Goal: Task Accomplishment & Management: Manage account settings

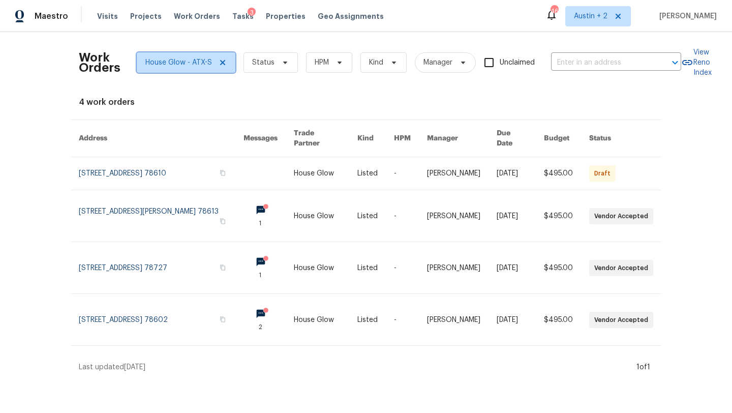
click at [223, 62] on icon at bounding box center [223, 62] width 8 height 8
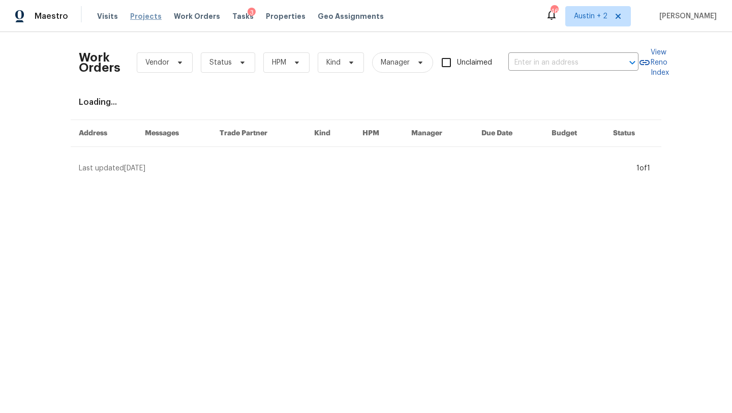
click at [144, 20] on span "Projects" at bounding box center [146, 16] width 32 height 10
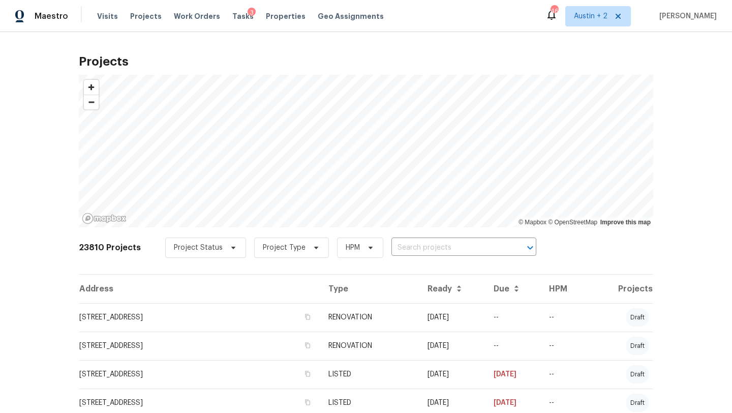
click at [392, 248] on input "text" at bounding box center [450, 248] width 116 height 16
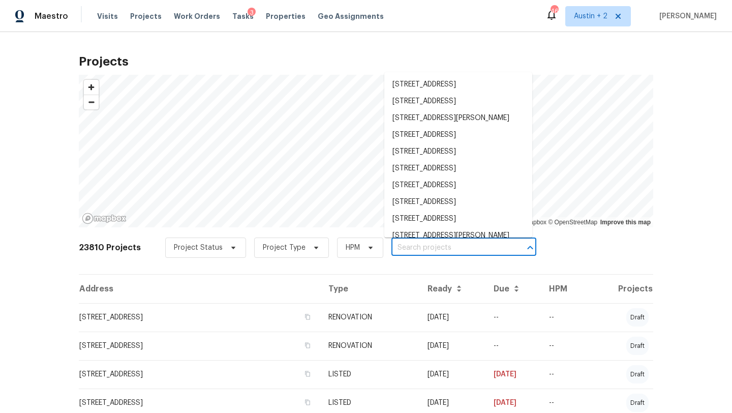
paste input "Back sliding door would not lock. Left meesage with Open Door."
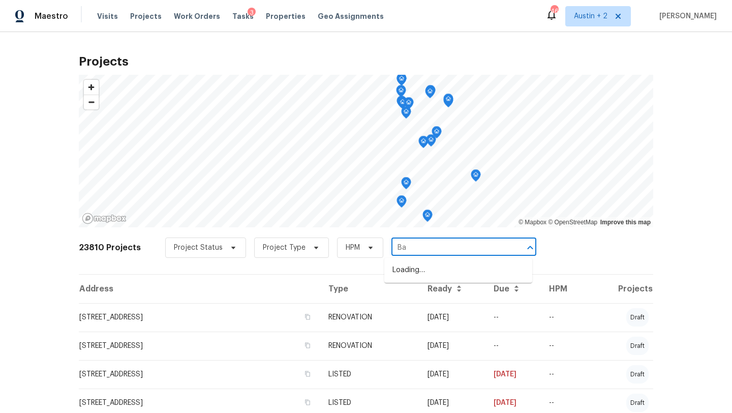
type input "B"
type input "503 hackberry"
click at [413, 272] on li "503 Hackberry St, Lockhart, TX 78644" at bounding box center [459, 270] width 148 height 17
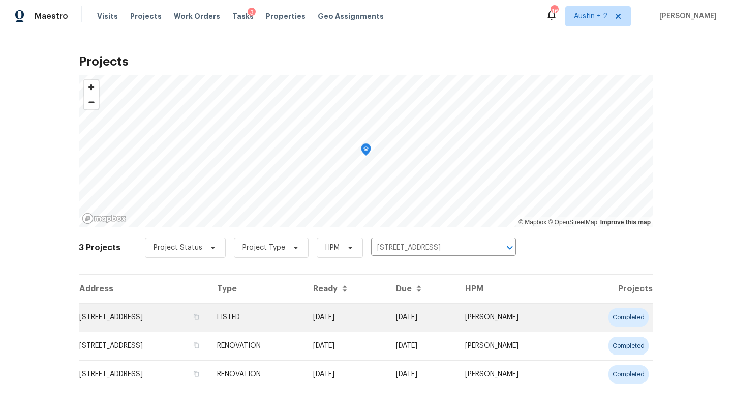
click at [131, 316] on td "503 Hackberry St, Lockhart, TX 78644" at bounding box center [144, 317] width 130 height 28
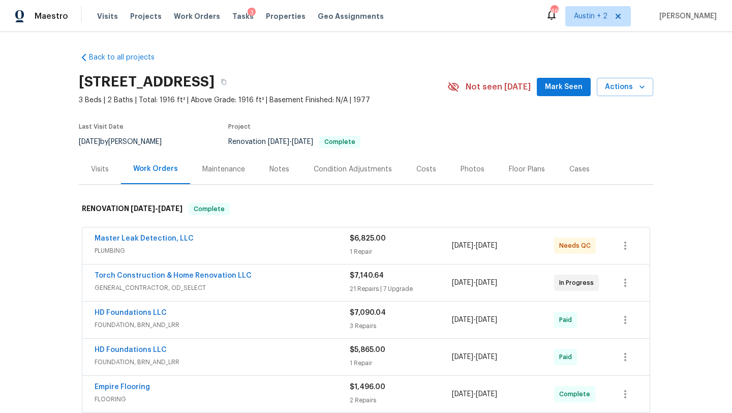
click at [555, 93] on span "Mark Seen" at bounding box center [564, 87] width 38 height 13
click at [289, 243] on div "Master Leak Detection, LLC" at bounding box center [222, 239] width 255 height 12
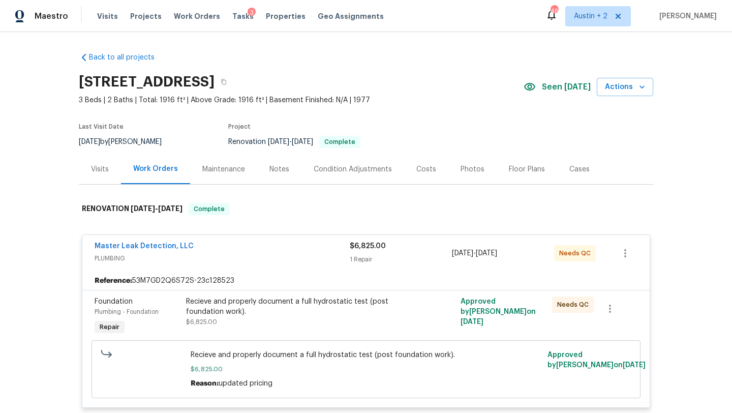
scroll to position [181, 0]
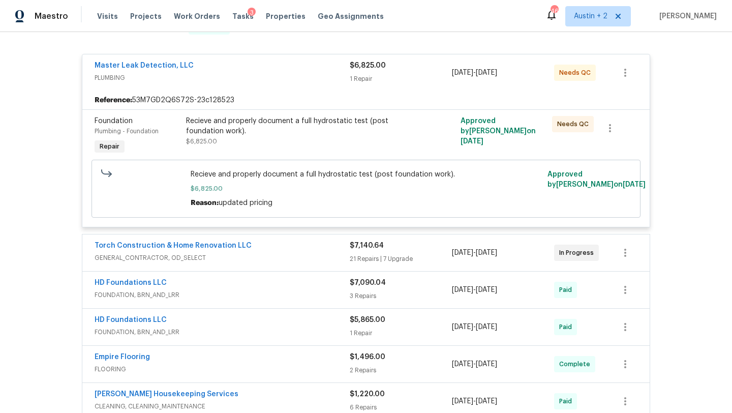
click at [292, 137] on div "Recieve and properly document a full hydrostatic test (post foundation work). $…" at bounding box center [297, 131] width 223 height 31
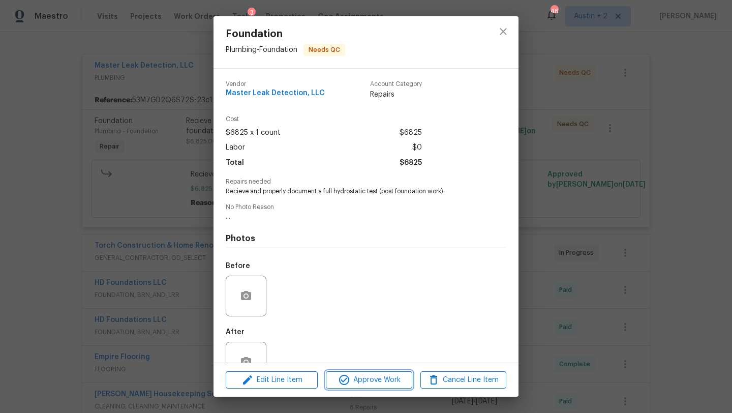
click at [382, 375] on span "Approve Work" at bounding box center [369, 380] width 80 height 13
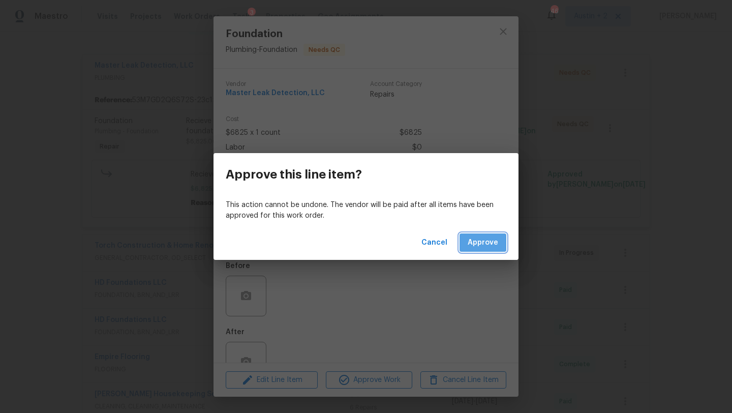
click at [482, 239] on span "Approve" at bounding box center [483, 243] width 31 height 13
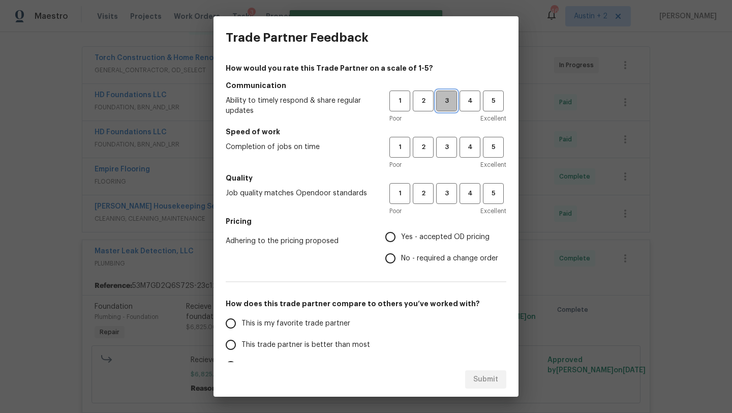
click at [446, 98] on span "3" at bounding box center [446, 101] width 19 height 12
click at [446, 150] on span "3" at bounding box center [446, 147] width 19 height 12
click at [446, 191] on span "3" at bounding box center [446, 194] width 19 height 12
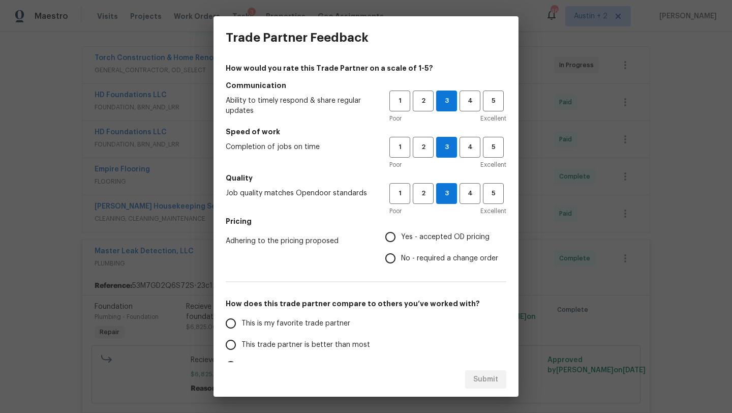
click at [441, 234] on span "Yes - accepted OD pricing" at bounding box center [445, 237] width 88 height 11
click at [401, 234] on input "Yes - accepted OD pricing" at bounding box center [390, 236] width 21 height 21
radio input "true"
click at [464, 103] on span "4" at bounding box center [470, 101] width 19 height 12
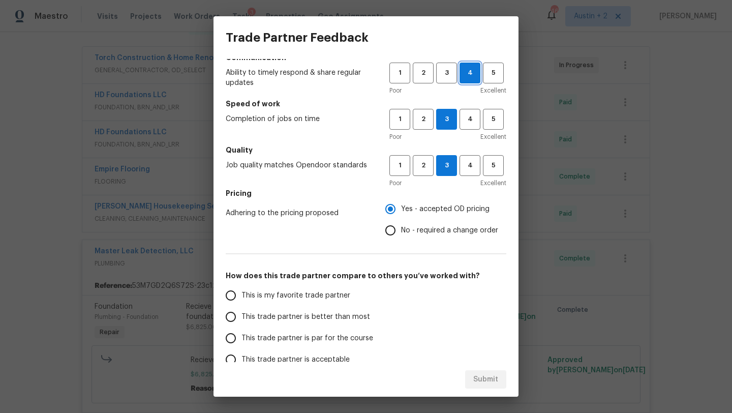
scroll to position [32, 0]
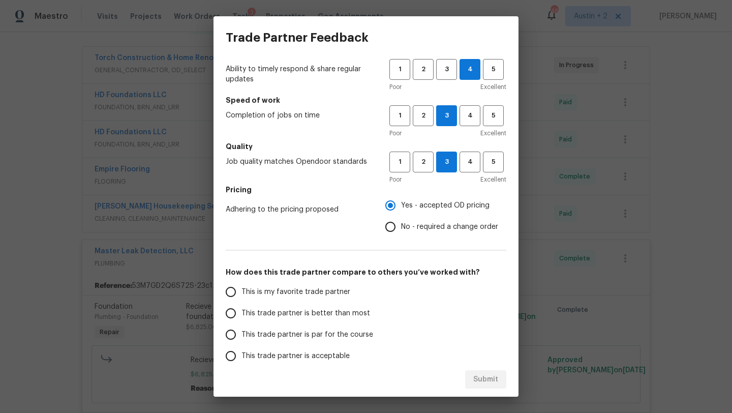
click at [292, 314] on span "This trade partner is better than most" at bounding box center [306, 313] width 129 height 11
click at [242, 314] on input "This trade partner is better than most" at bounding box center [230, 313] width 21 height 21
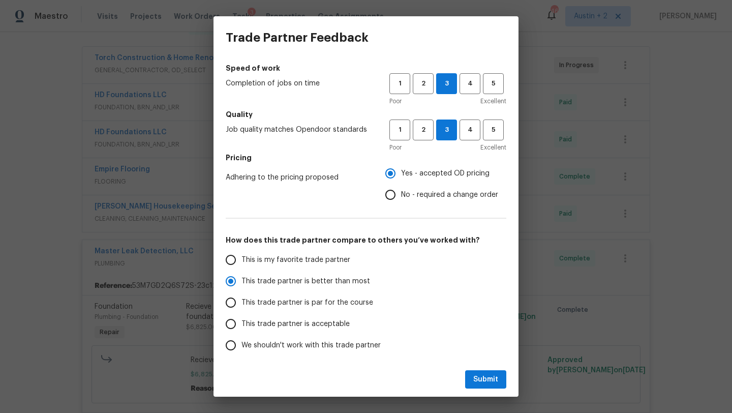
scroll to position [76, 0]
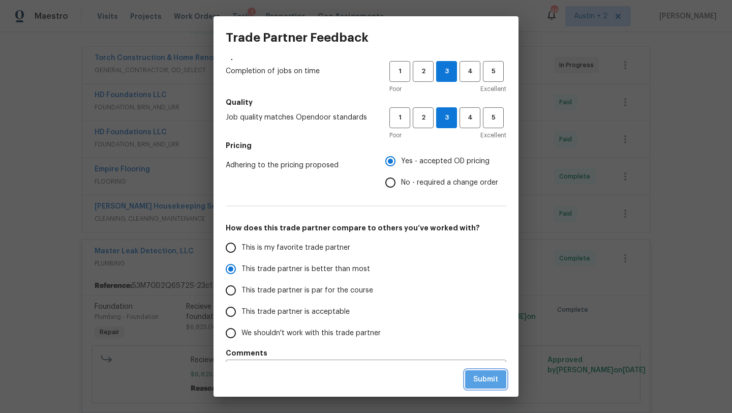
click at [490, 384] on span "Submit" at bounding box center [486, 379] width 25 height 13
radio input "true"
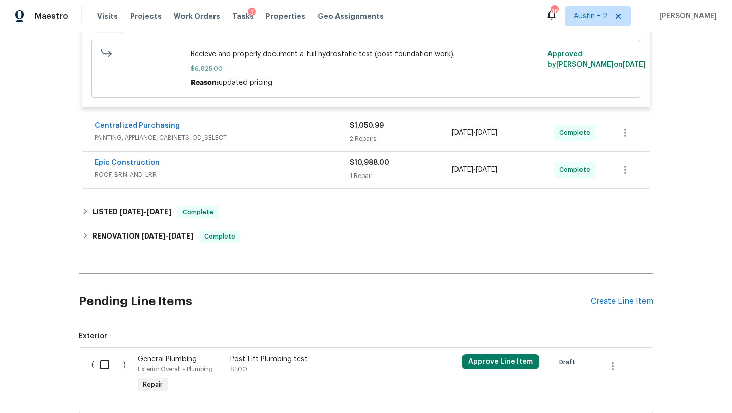
scroll to position [556, 0]
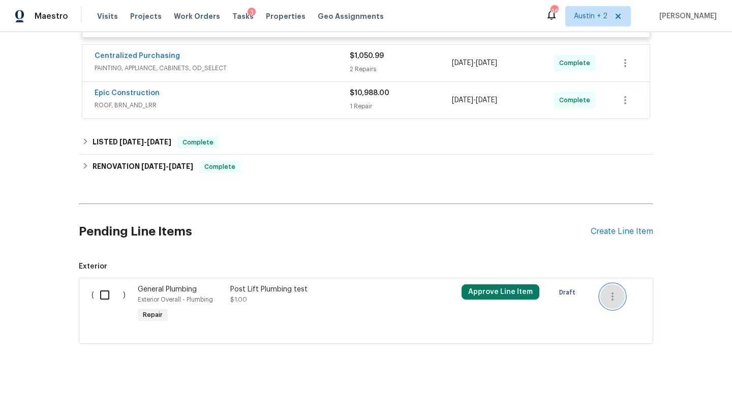
click at [613, 295] on icon "button" at bounding box center [613, 296] width 2 height 8
click at [613, 295] on li "Cancel" at bounding box center [620, 296] width 39 height 17
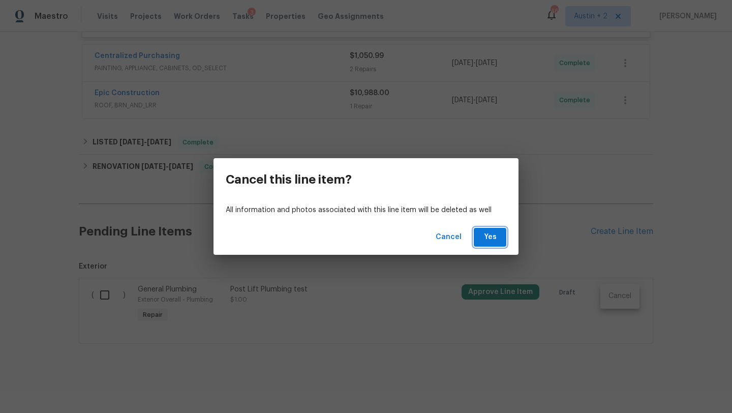
click at [499, 237] on button "Yes" at bounding box center [490, 237] width 33 height 19
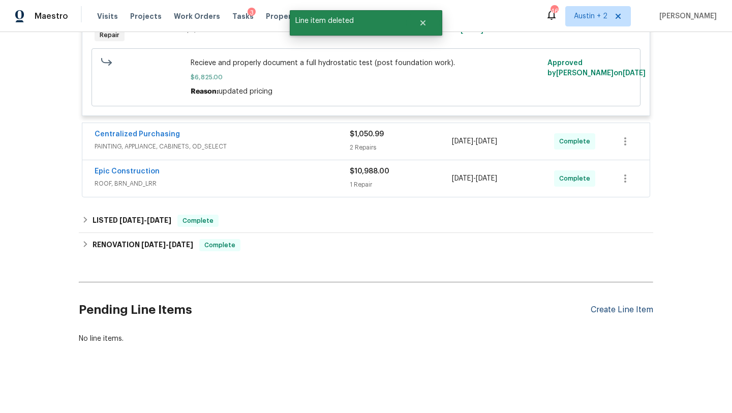
click at [611, 307] on div "Create Line Item" at bounding box center [622, 310] width 63 height 10
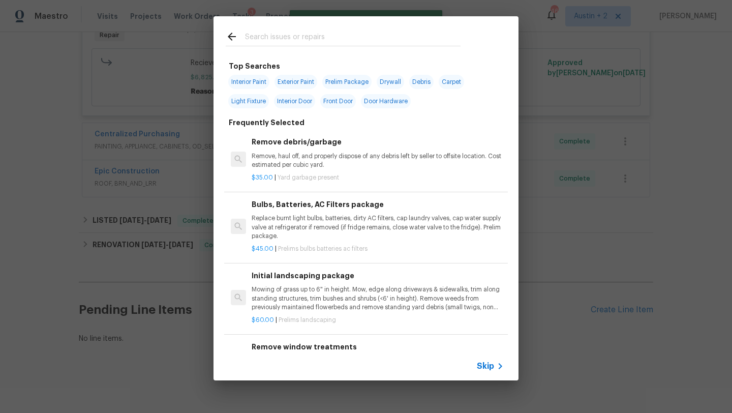
click at [284, 42] on input "text" at bounding box center [353, 38] width 216 height 15
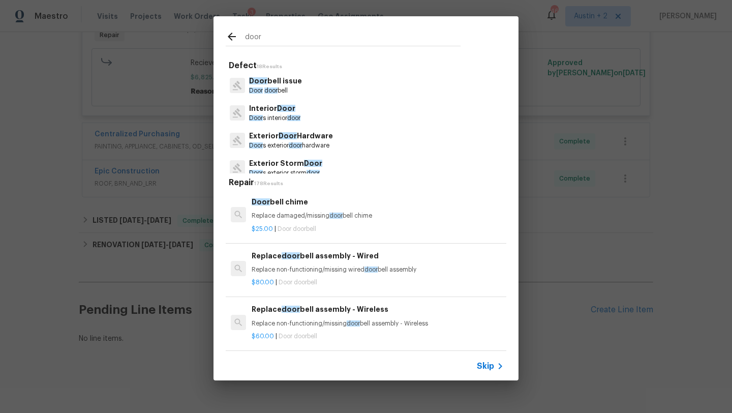
type input "door"
click at [305, 136] on p "Exterior Door Hardware" at bounding box center [291, 136] width 84 height 11
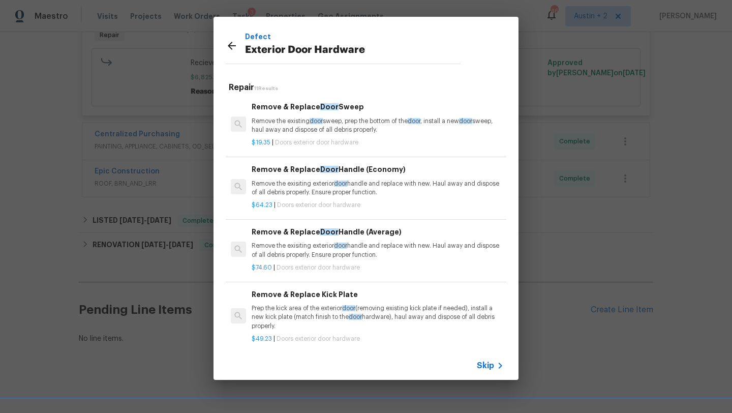
click at [297, 188] on p "Remove the exisiting exterior door handle and replace with new. Haul away and d…" at bounding box center [378, 188] width 252 height 17
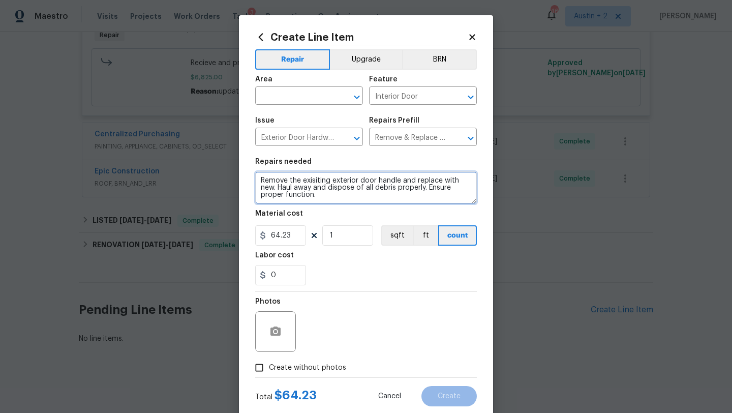
click at [322, 197] on textarea "Remove the exisiting exterior door handle and replace with new. Haul away and d…" at bounding box center [366, 187] width 222 height 33
type textarea "Remove the exisiting exterior door handle and replace with new. Haul away and d…"
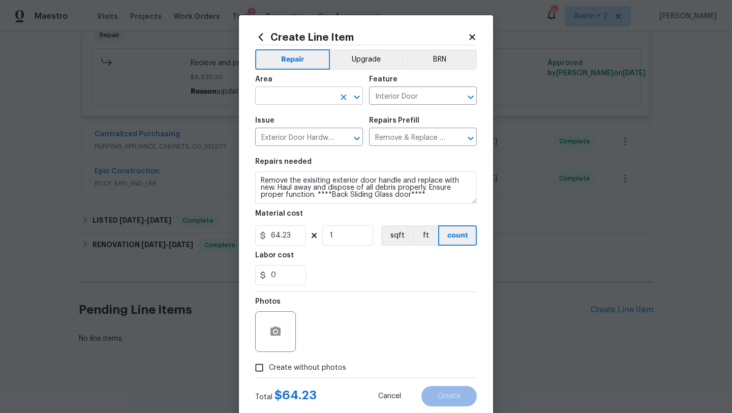
click at [269, 96] on input "text" at bounding box center [294, 97] width 79 height 16
click at [281, 136] on li "Exterior Overall" at bounding box center [309, 136] width 108 height 17
type input "Exterior Overall"
click at [279, 333] on icon "button" at bounding box center [276, 331] width 10 height 9
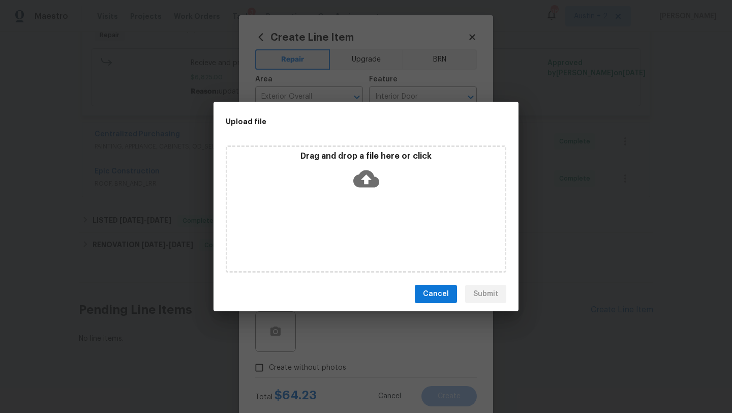
click at [365, 176] on icon at bounding box center [366, 179] width 26 height 26
click at [371, 176] on icon at bounding box center [366, 178] width 26 height 17
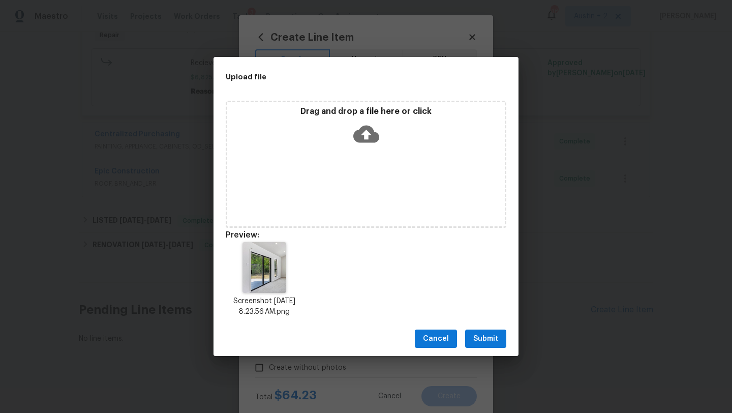
click at [486, 336] on span "Submit" at bounding box center [486, 339] width 25 height 13
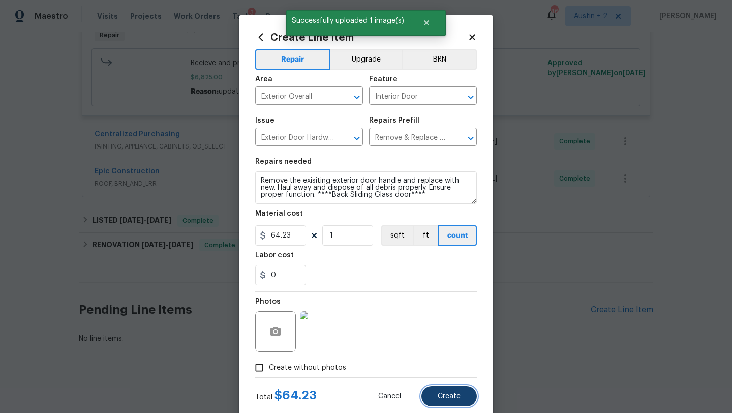
click at [440, 404] on button "Create" at bounding box center [449, 396] width 55 height 20
type input "0"
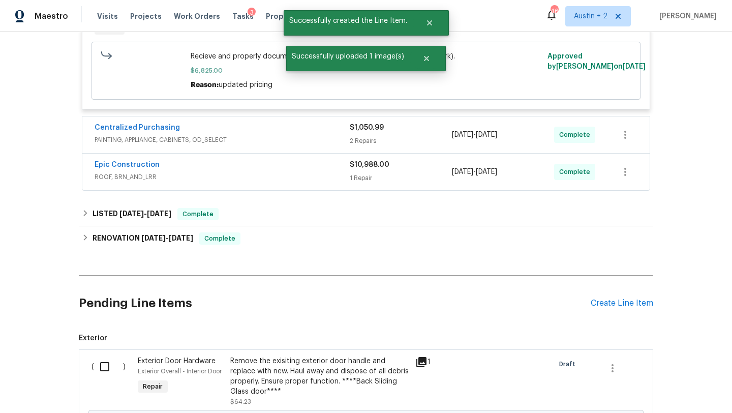
scroll to position [556, 0]
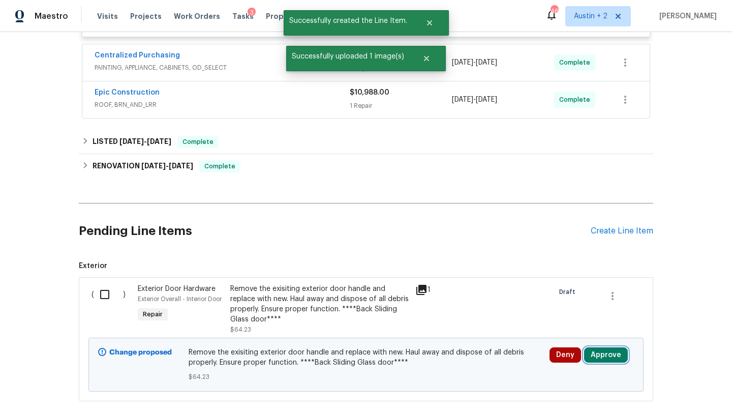
click at [597, 357] on button "Approve" at bounding box center [606, 354] width 44 height 15
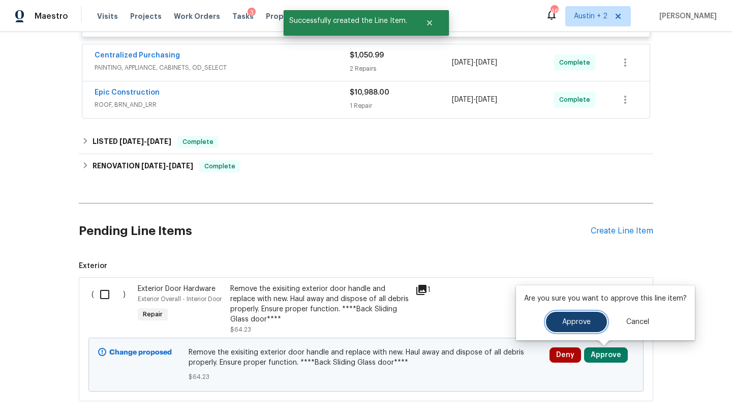
click at [565, 318] on span "Approve" at bounding box center [577, 322] width 28 height 8
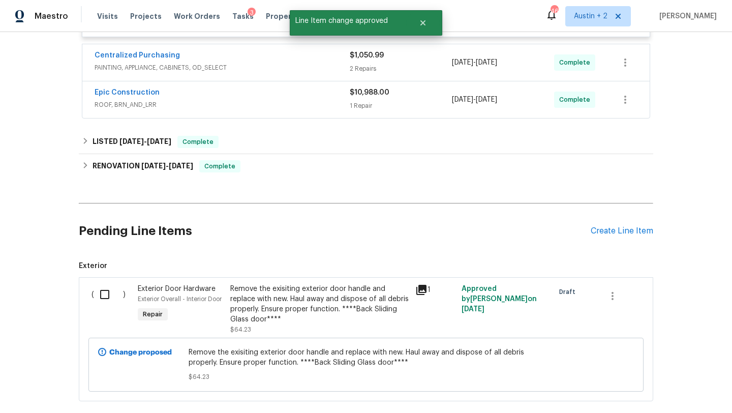
click at [102, 298] on input "checkbox" at bounding box center [108, 294] width 29 height 21
checkbox input "true"
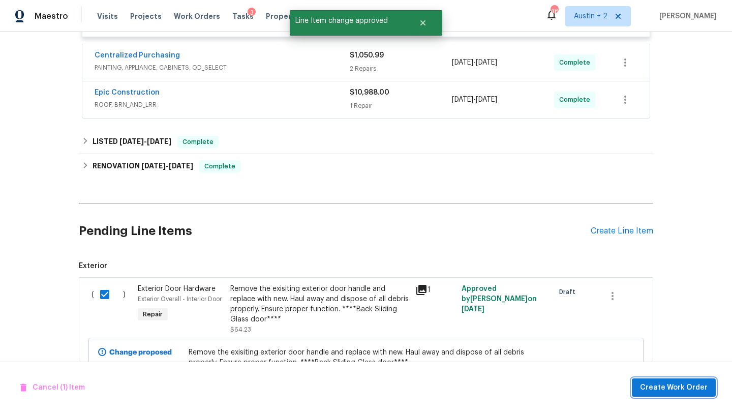
click at [656, 384] on span "Create Work Order" at bounding box center [674, 387] width 68 height 13
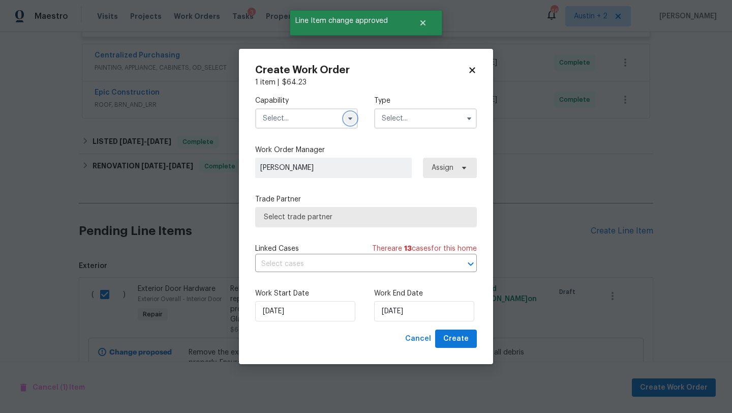
click at [351, 120] on icon "button" at bounding box center [350, 118] width 8 height 8
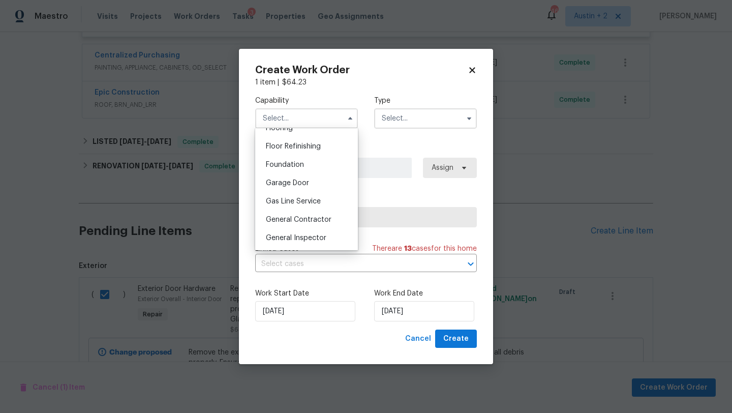
scroll to position [409, 0]
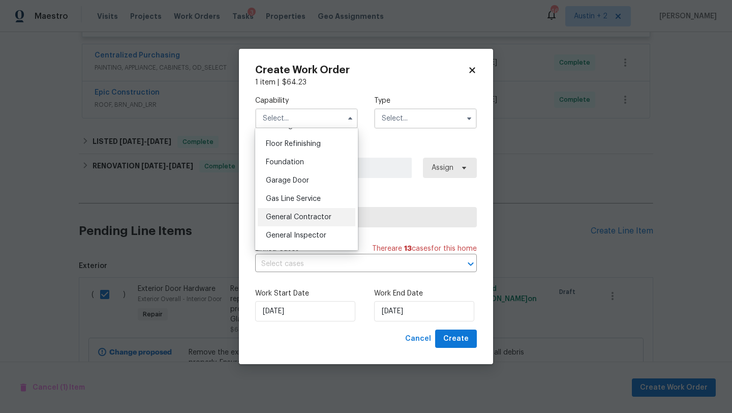
click at [316, 218] on span "General Contractor" at bounding box center [299, 217] width 66 height 7
type input "General Contractor"
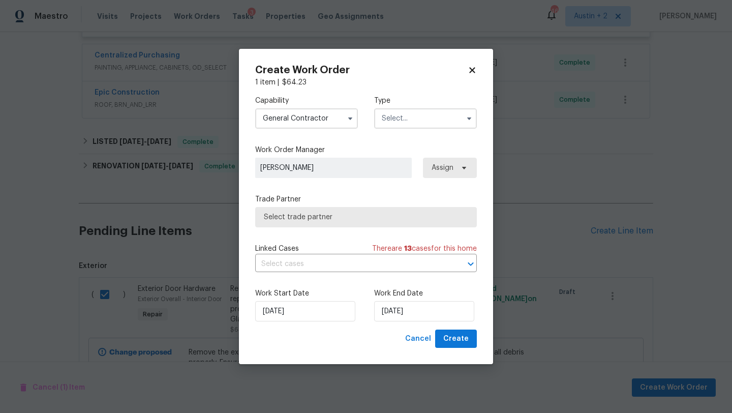
click at [428, 120] on input "text" at bounding box center [425, 118] width 103 height 20
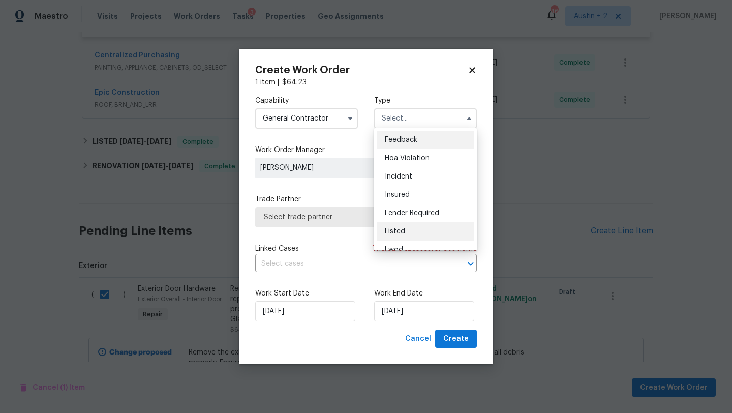
click at [407, 231] on div "Listed" at bounding box center [426, 231] width 98 height 18
type input "Listed"
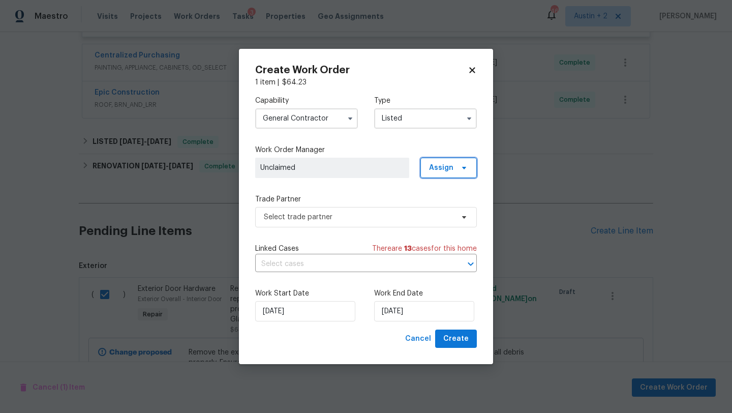
click at [425, 160] on span "Assign" at bounding box center [449, 168] width 56 height 20
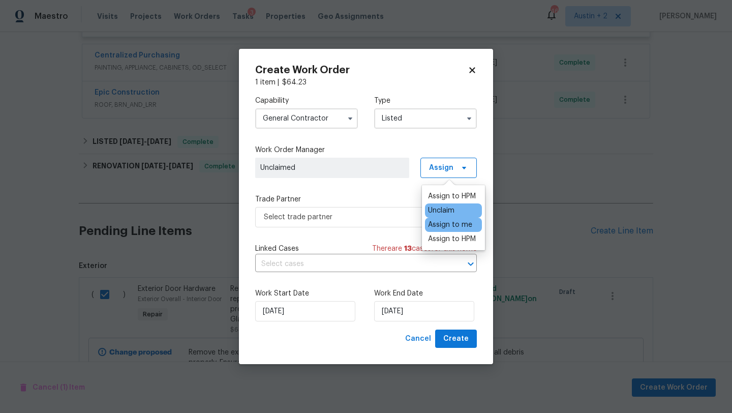
click at [448, 229] on div "Assign to me" at bounding box center [450, 225] width 44 height 10
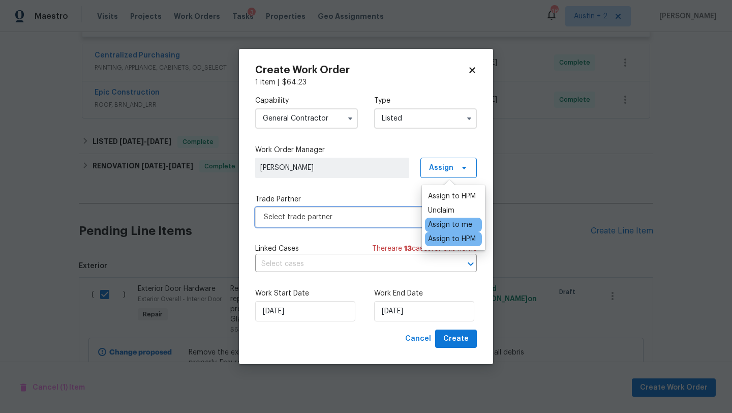
click at [392, 225] on span "Select trade partner" at bounding box center [366, 217] width 222 height 20
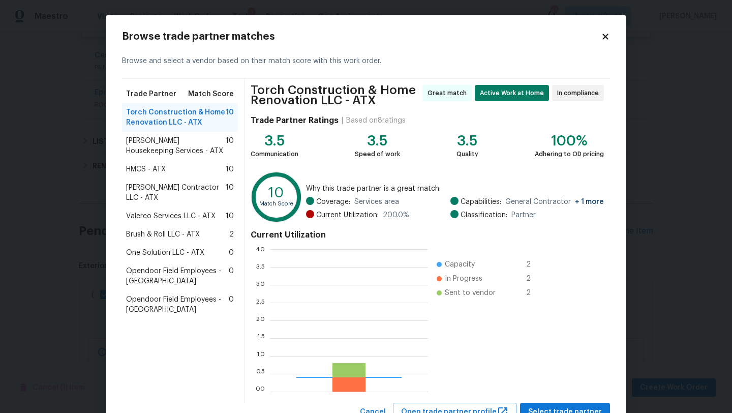
scroll to position [142, 158]
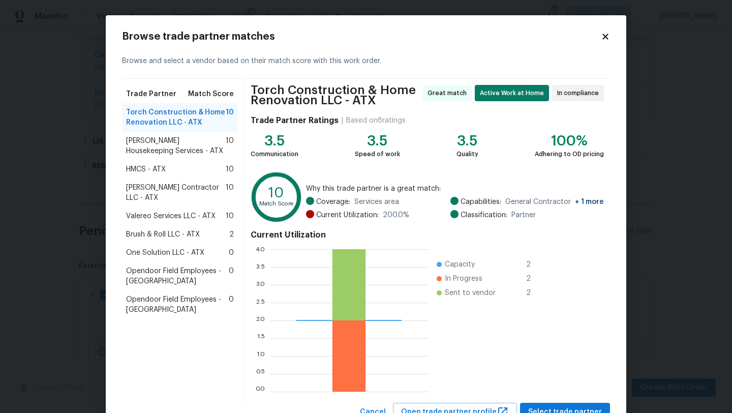
click at [193, 146] on span "Arelis Housekeeping Services - ATX" at bounding box center [176, 146] width 100 height 20
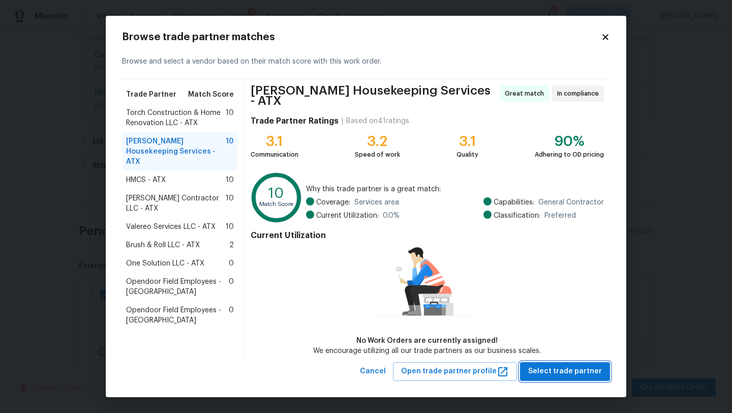
click at [566, 365] on span "Select trade partner" at bounding box center [565, 371] width 74 height 13
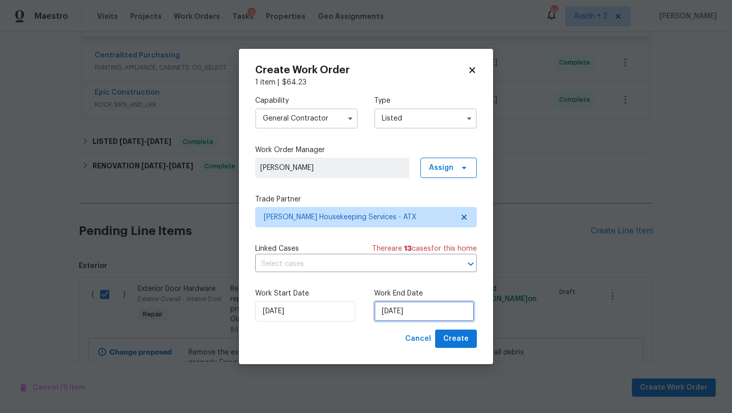
click at [413, 311] on input "[DATE]" at bounding box center [424, 311] width 100 height 20
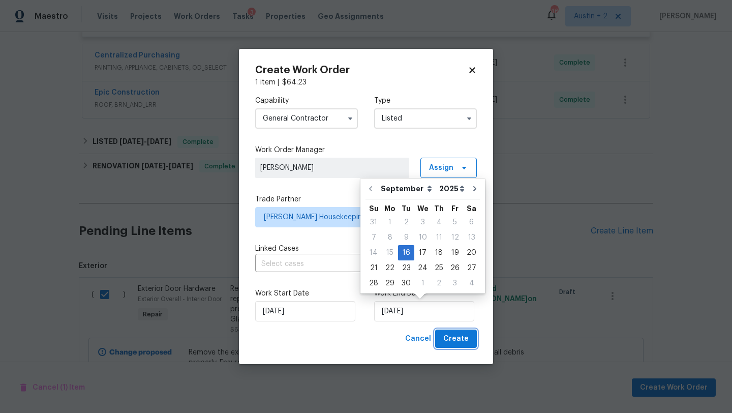
click at [455, 334] on span "Create" at bounding box center [456, 339] width 25 height 13
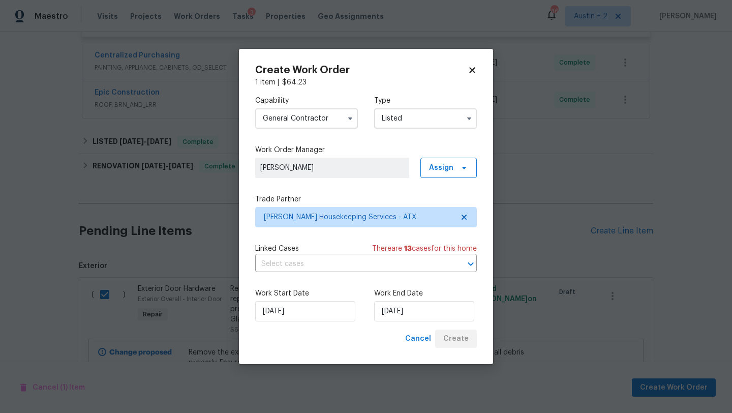
checkbox input "false"
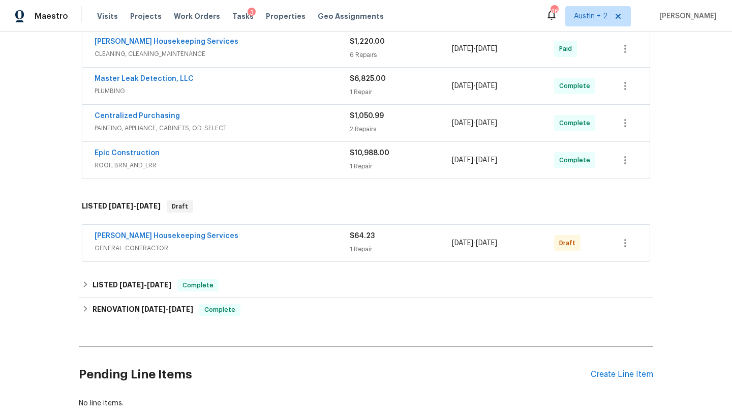
scroll to position [346, 0]
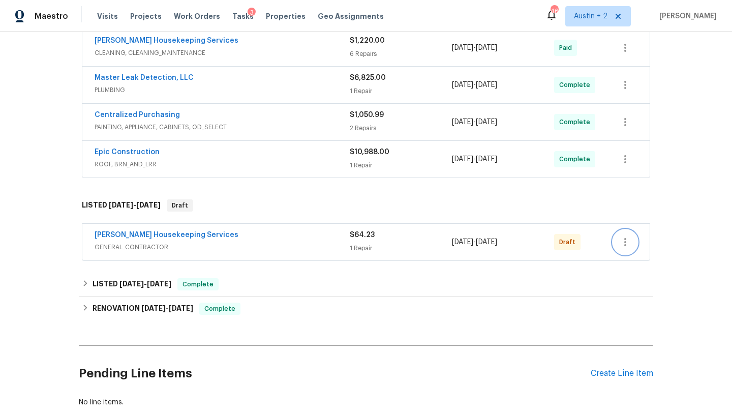
click at [628, 245] on icon "button" at bounding box center [625, 242] width 12 height 12
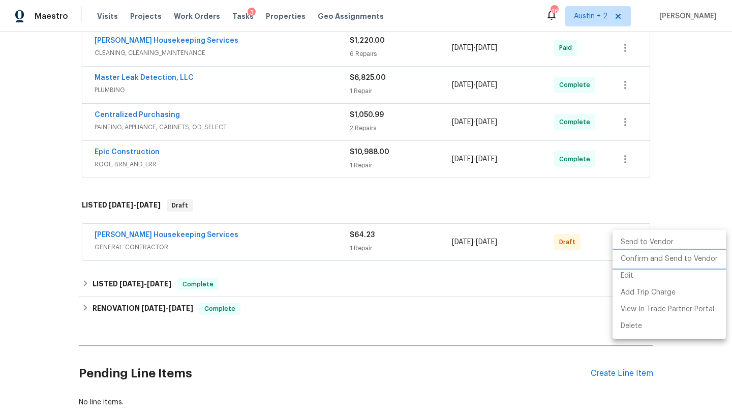
click at [635, 262] on li "Confirm and Send to Vendor" at bounding box center [669, 259] width 113 height 17
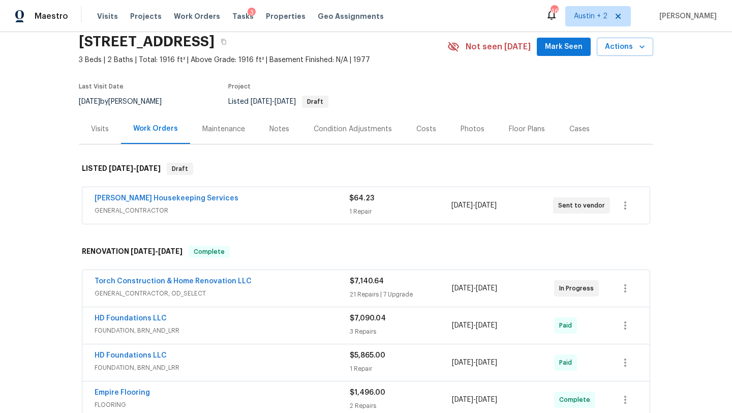
scroll to position [40, 0]
click at [629, 208] on icon "button" at bounding box center [625, 206] width 12 height 12
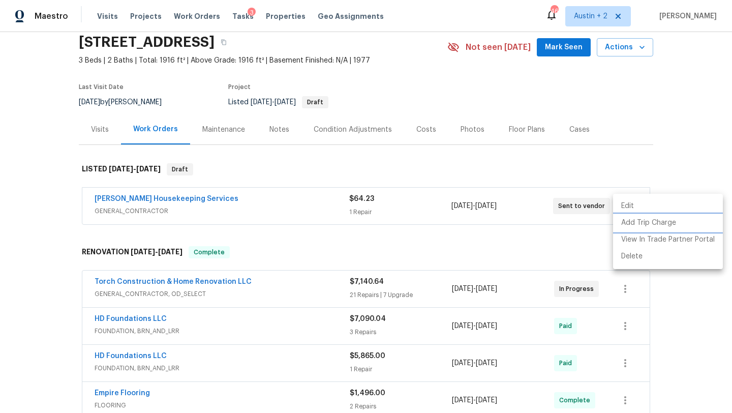
click at [631, 225] on li "Add Trip Charge" at bounding box center [668, 223] width 110 height 17
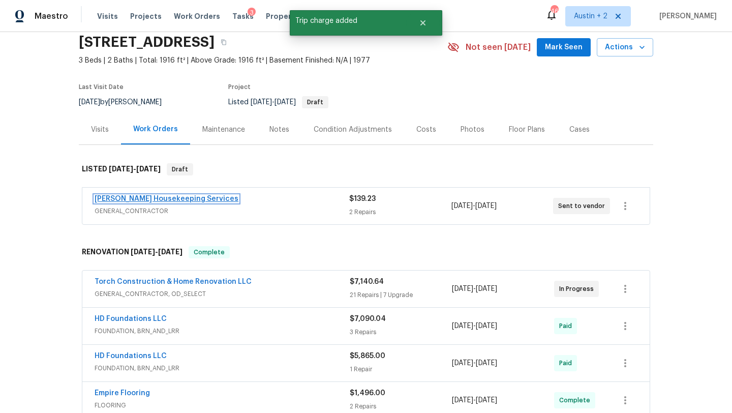
click at [189, 199] on link "Arelis Housekeeping Services" at bounding box center [167, 198] width 144 height 7
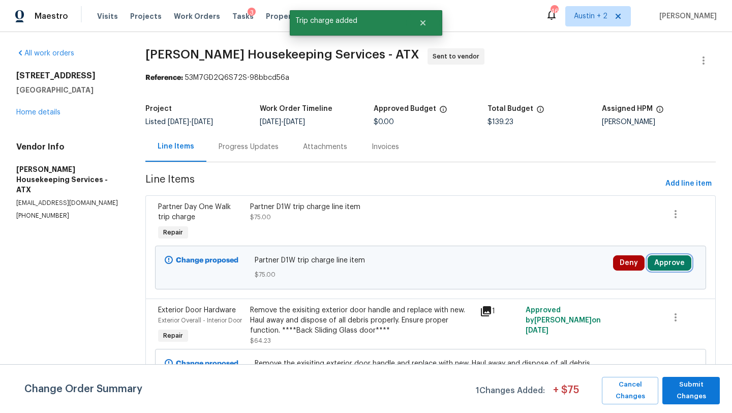
click at [676, 264] on button "Approve" at bounding box center [670, 262] width 44 height 15
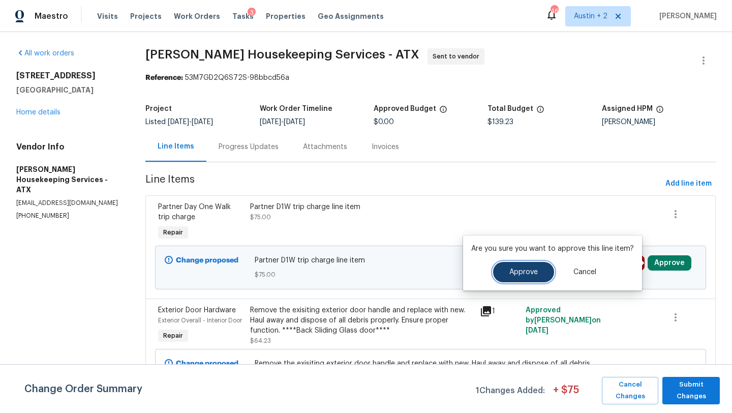
click at [530, 276] on span "Approve" at bounding box center [524, 273] width 28 height 8
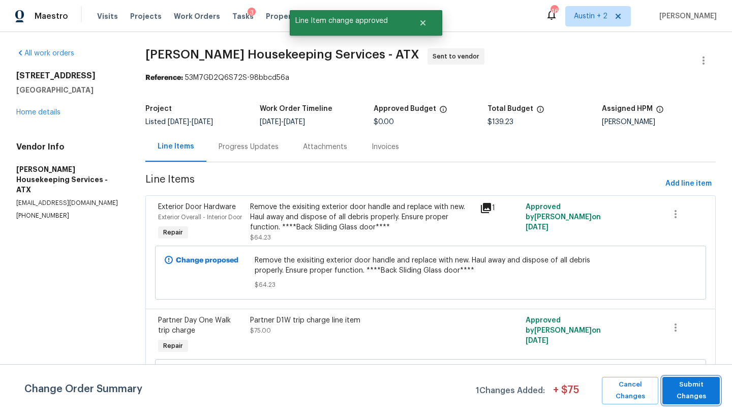
click at [672, 394] on span "Submit Changes" at bounding box center [691, 390] width 47 height 23
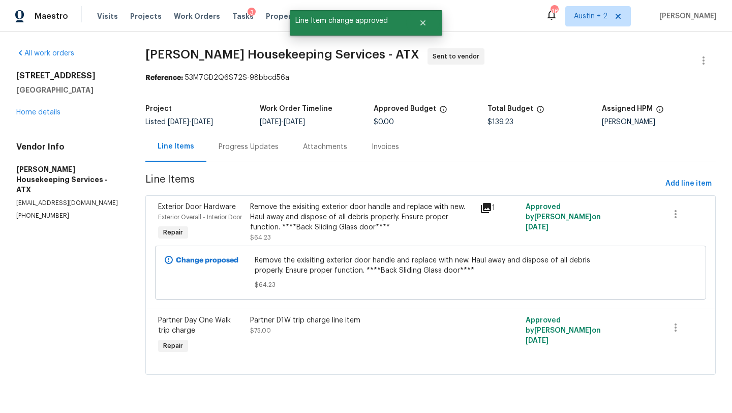
click at [241, 144] on div "Progress Updates" at bounding box center [249, 147] width 60 height 10
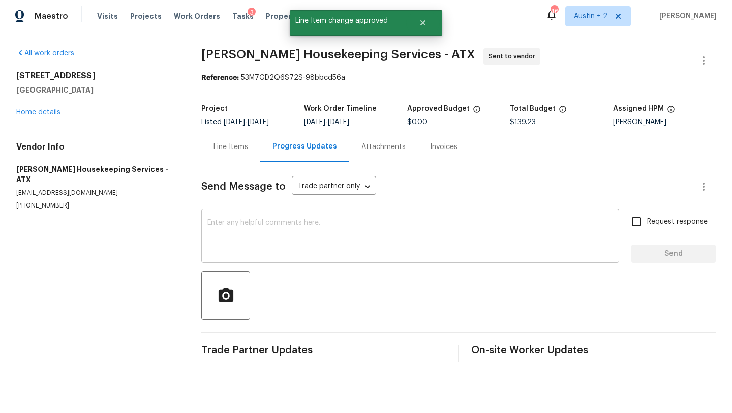
click at [284, 236] on textarea at bounding box center [411, 237] width 406 height 36
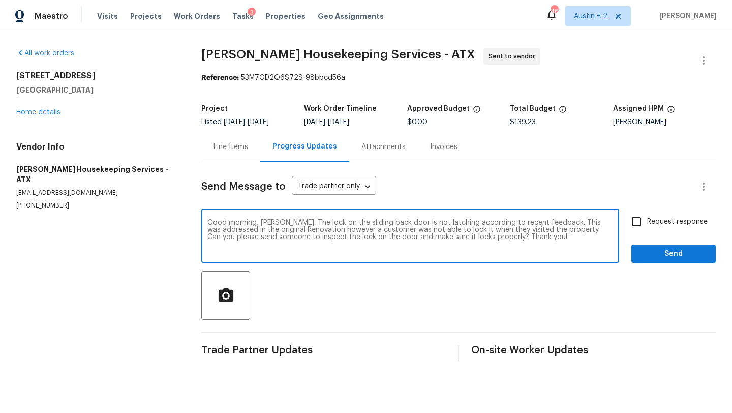
type textarea "Good morning, Arelis. The lock on the sliding back door is not latching accordi…"
click at [639, 219] on input "Request response" at bounding box center [636, 221] width 21 height 21
checkbox input "true"
drag, startPoint x: 493, startPoint y: 237, endPoint x: 150, endPoint y: 217, distance: 343.9
click at [150, 217] on div "All work orders 503 Hackberry St Lockhart, TX 78644 Home details Vendor Info Ar…" at bounding box center [366, 205] width 732 height 346
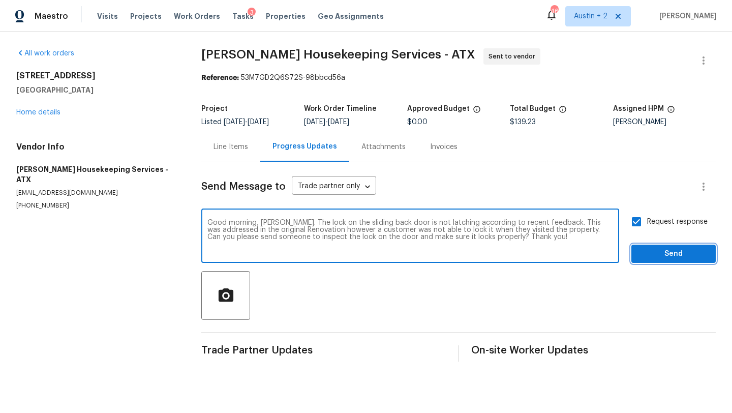
click at [671, 258] on span "Send" at bounding box center [674, 254] width 68 height 13
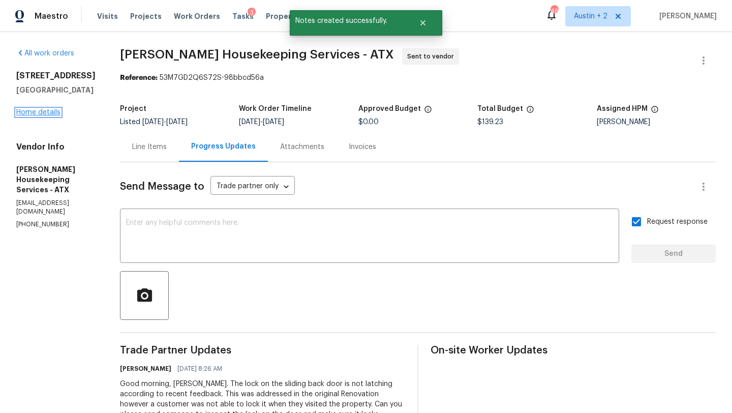
click at [49, 113] on link "Home details" at bounding box center [38, 112] width 44 height 7
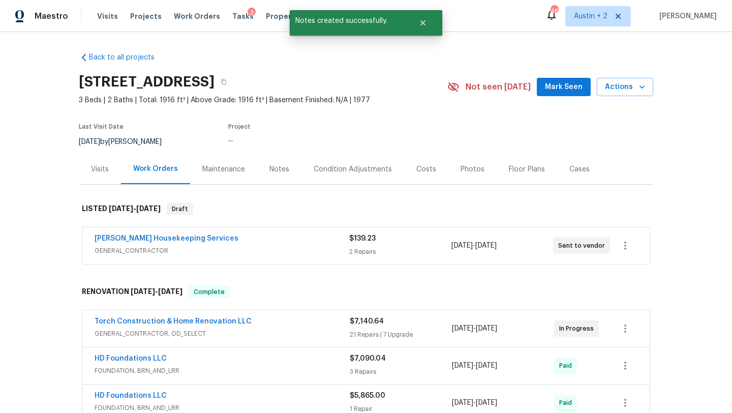
click at [274, 166] on div "Notes" at bounding box center [280, 169] width 20 height 10
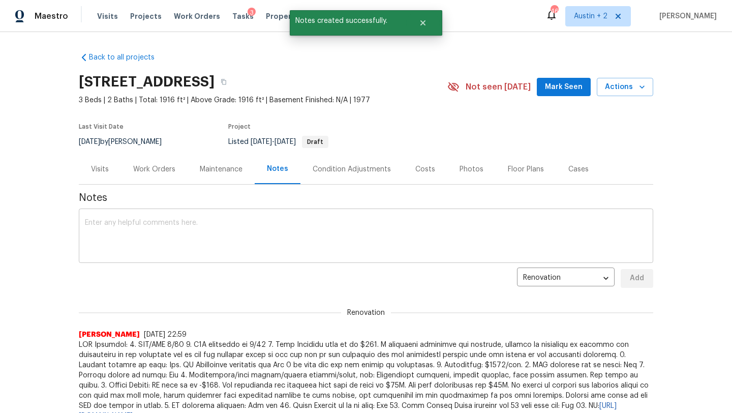
click at [186, 220] on textarea at bounding box center [366, 237] width 563 height 36
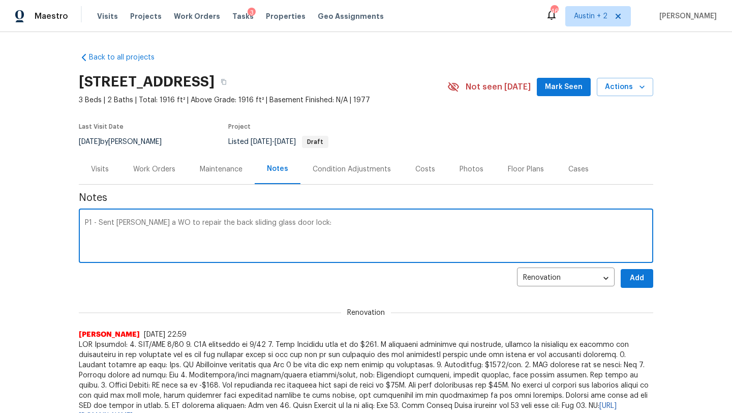
paste textarea "Good morning, Arelis. The lock on the sliding back door is not latching accordi…"
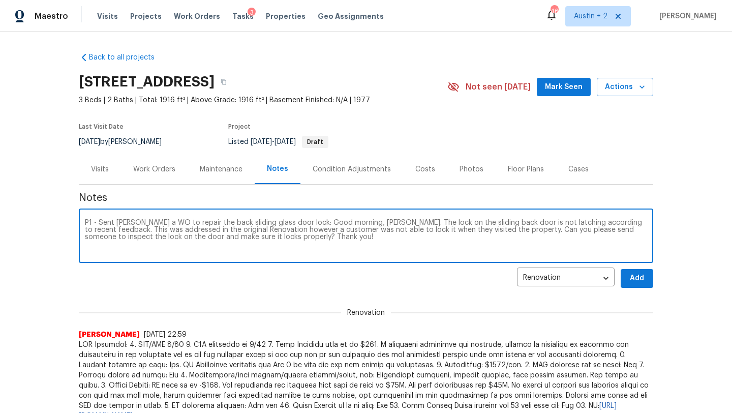
type textarea "P1 - Sent Arelis a WO to repair the back sliding glass door lock: Good morning,…"
click at [642, 284] on span "Add" at bounding box center [637, 278] width 16 height 13
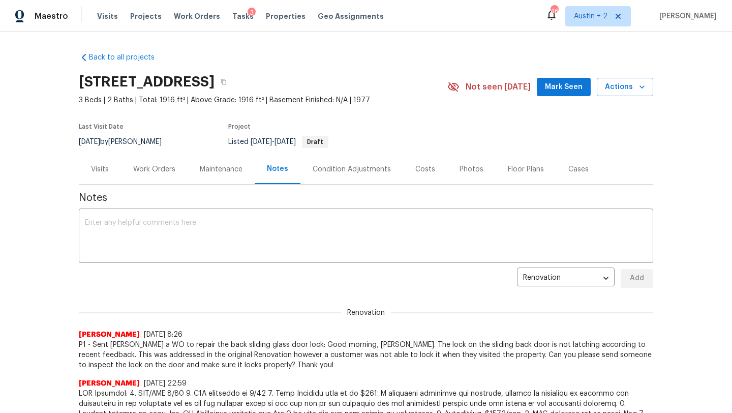
click at [567, 83] on span "Mark Seen" at bounding box center [564, 87] width 38 height 13
click at [236, 19] on span "Tasks" at bounding box center [242, 16] width 21 height 7
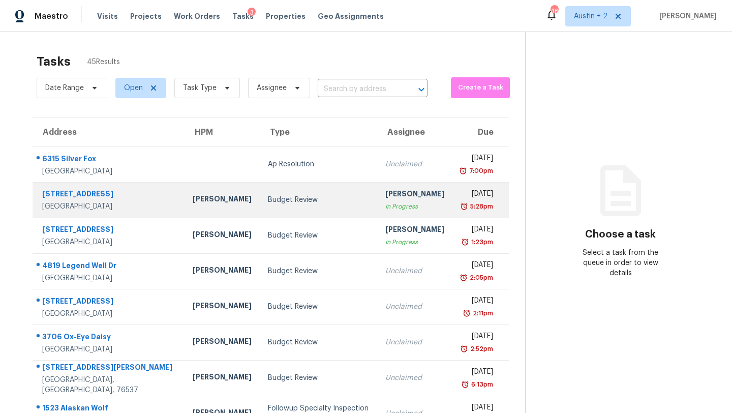
click at [265, 205] on td "Budget Review" at bounding box center [318, 200] width 117 height 36
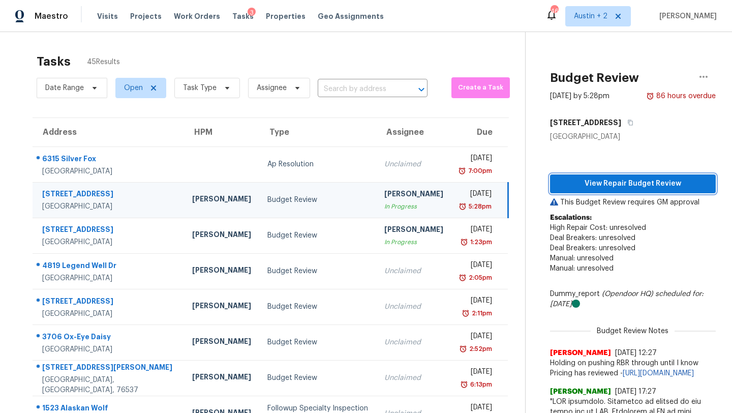
click at [580, 186] on span "View Repair Budget Review" at bounding box center [633, 184] width 150 height 13
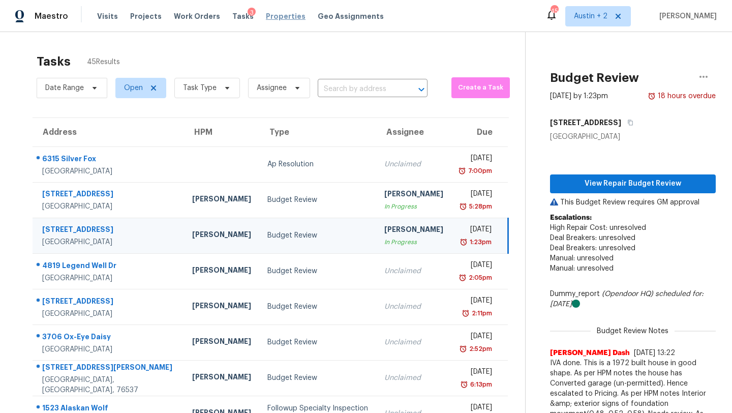
click at [270, 12] on span "Properties" at bounding box center [286, 16] width 40 height 10
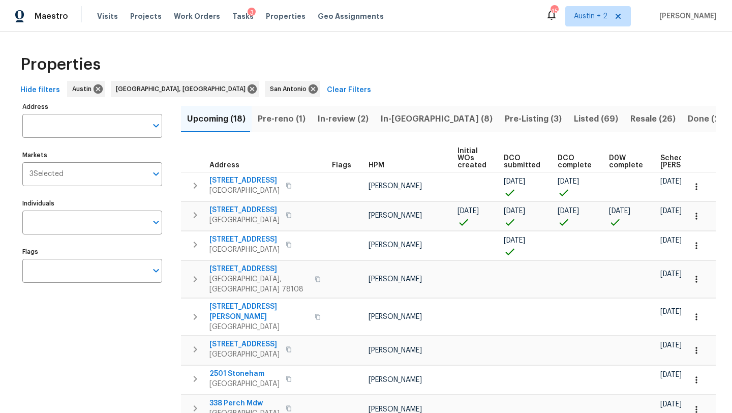
click at [390, 116] on span "In-reno (8)" at bounding box center [437, 119] width 112 height 14
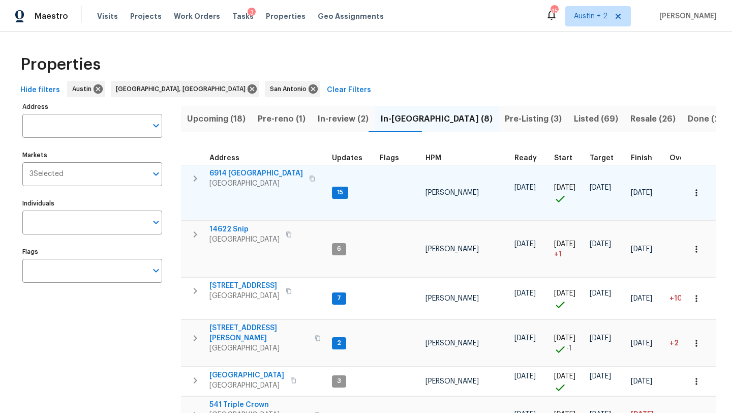
click at [243, 179] on span "San Antonio, TX 78242" at bounding box center [257, 184] width 94 height 10
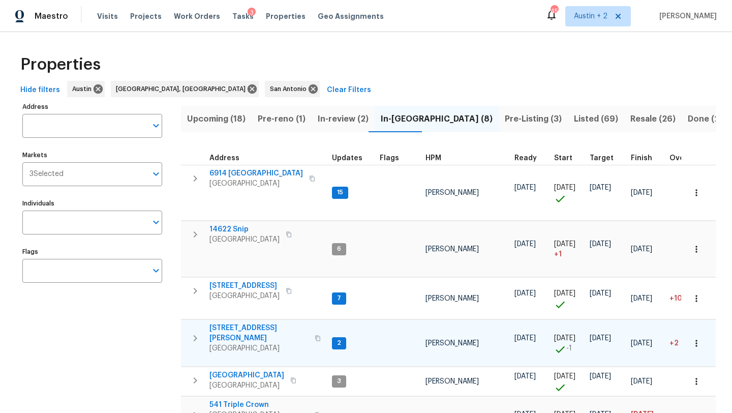
click at [252, 323] on span "[STREET_ADDRESS][PERSON_NAME]" at bounding box center [259, 333] width 99 height 20
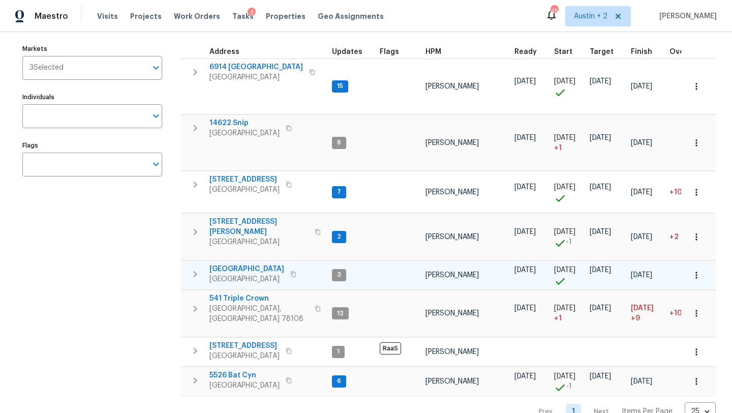
click at [267, 264] on span "[GEOGRAPHIC_DATA]" at bounding box center [247, 269] width 75 height 10
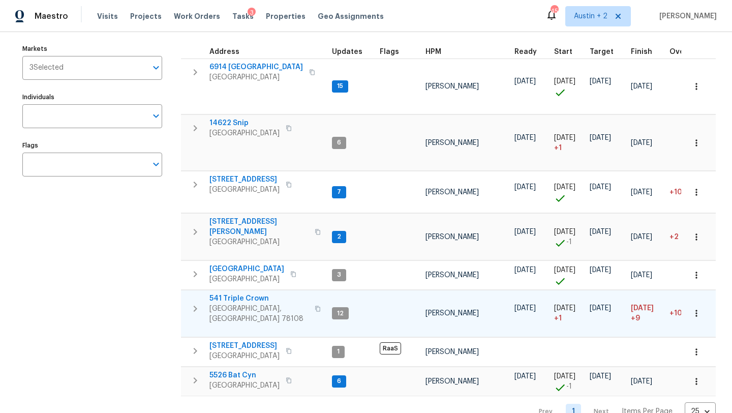
click at [248, 293] on span "541 Triple Crown" at bounding box center [259, 298] width 99 height 10
click at [247, 293] on span "541 Triple Crown" at bounding box center [259, 298] width 99 height 10
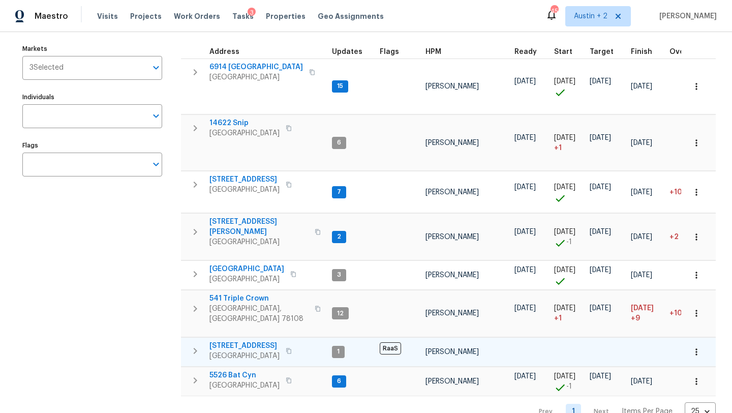
click at [253, 341] on span "[STREET_ADDRESS]" at bounding box center [245, 346] width 70 height 10
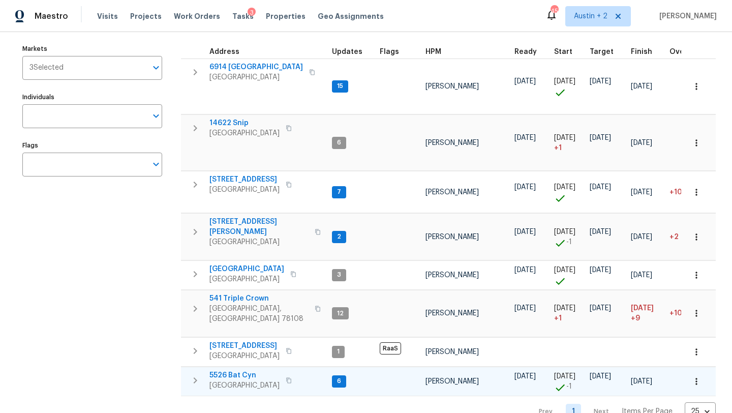
click at [246, 370] on span "5526 Bat Cyn" at bounding box center [245, 375] width 70 height 10
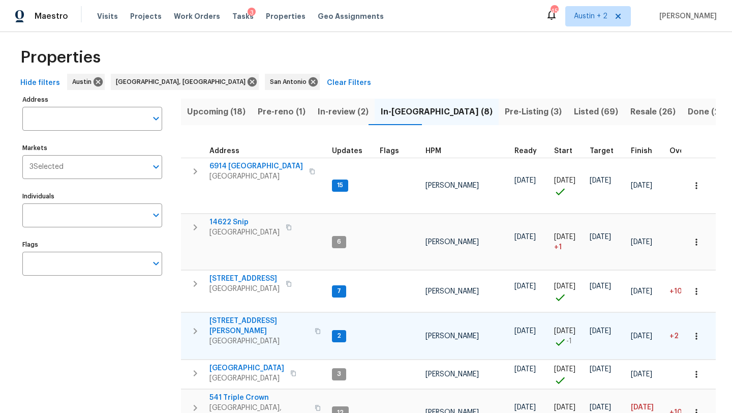
scroll to position [6, 0]
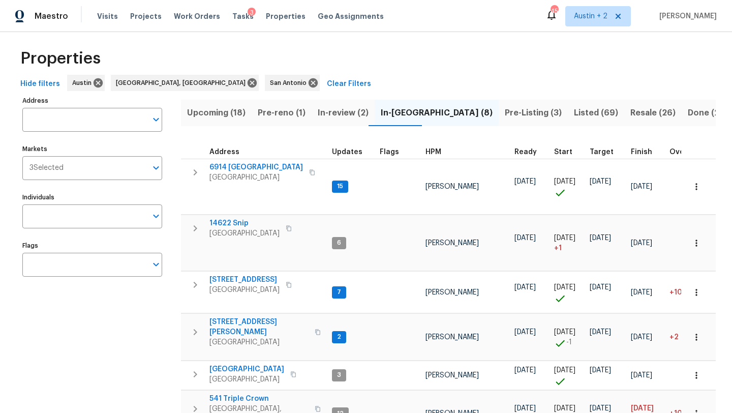
click at [327, 110] on span "In-review (2)" at bounding box center [343, 113] width 51 height 14
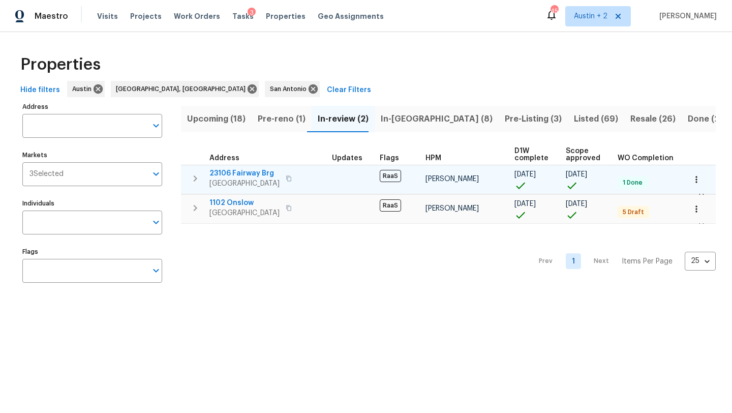
click at [249, 172] on span "23106 Fairway Brg" at bounding box center [245, 173] width 70 height 10
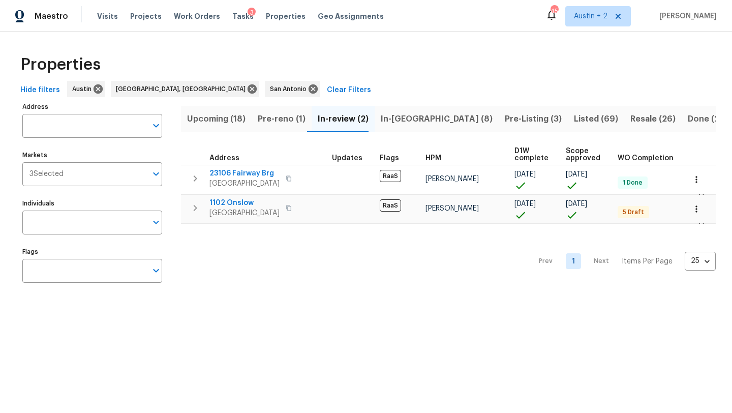
click at [283, 117] on span "Pre-reno (1)" at bounding box center [282, 119] width 48 height 14
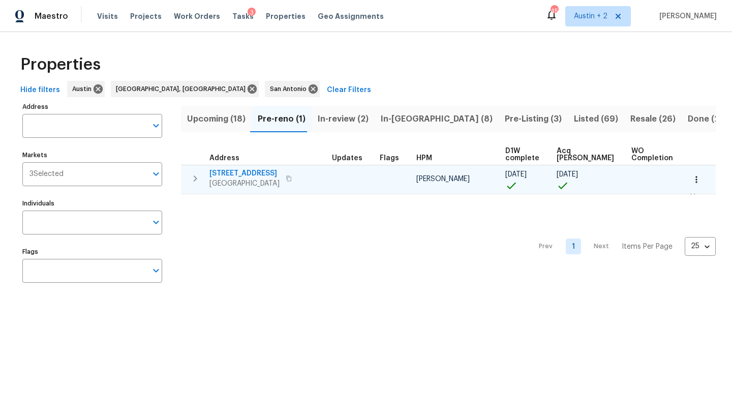
click at [228, 175] on span "188 Valruth Dr" at bounding box center [245, 173] width 70 height 10
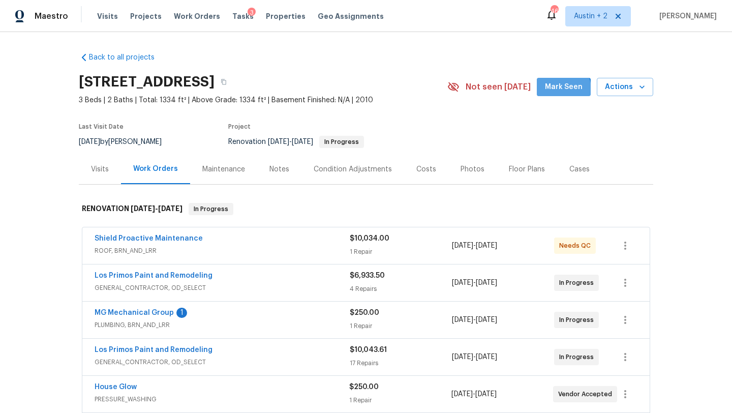
click at [554, 92] on span "Mark Seen" at bounding box center [564, 87] width 38 height 13
click at [270, 172] on div "Notes" at bounding box center [280, 169] width 20 height 10
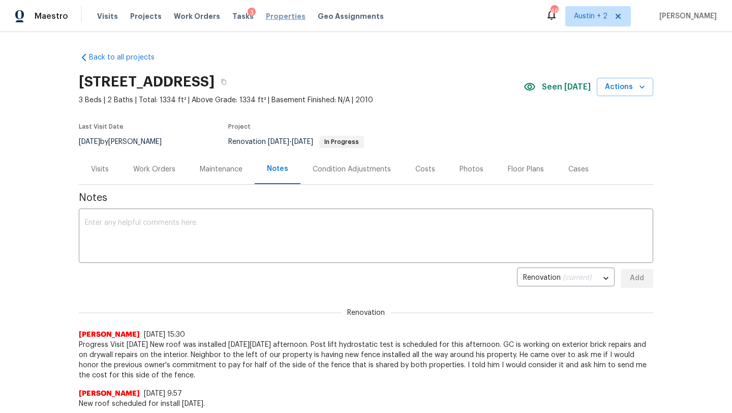
click at [268, 16] on span "Properties" at bounding box center [286, 16] width 40 height 10
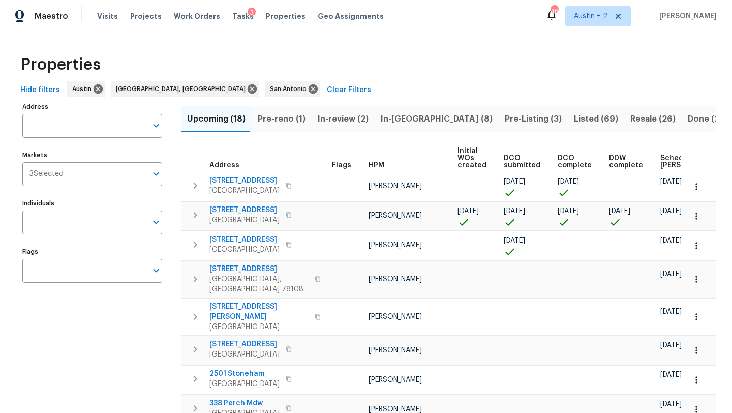
click at [398, 120] on span "In-reno (8)" at bounding box center [437, 119] width 112 height 14
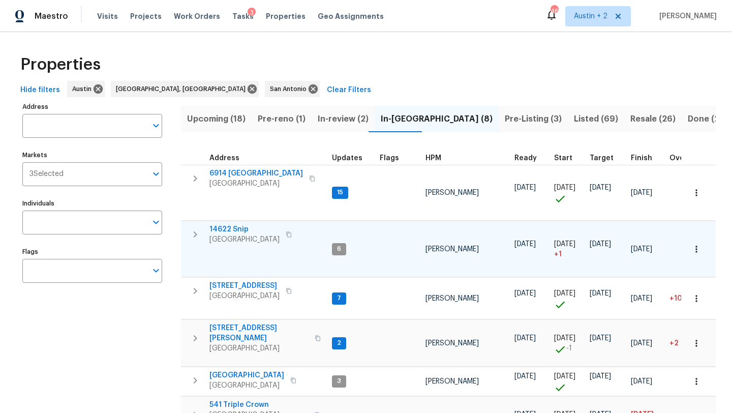
click at [242, 230] on span "14622 Snip" at bounding box center [245, 229] width 70 height 10
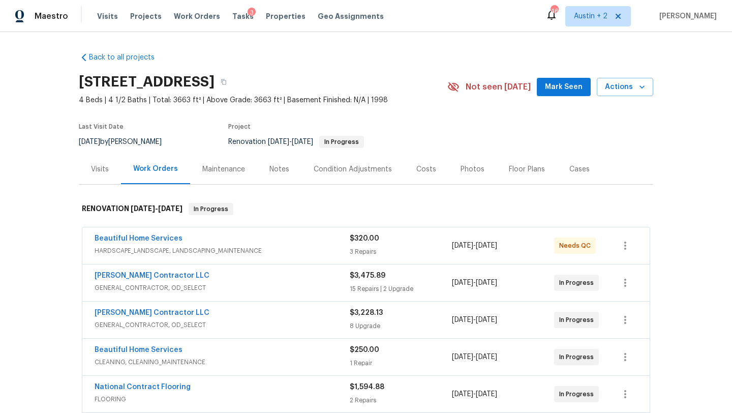
click at [568, 88] on span "Mark Seen" at bounding box center [564, 87] width 38 height 13
click at [284, 171] on div "Notes" at bounding box center [280, 169] width 20 height 10
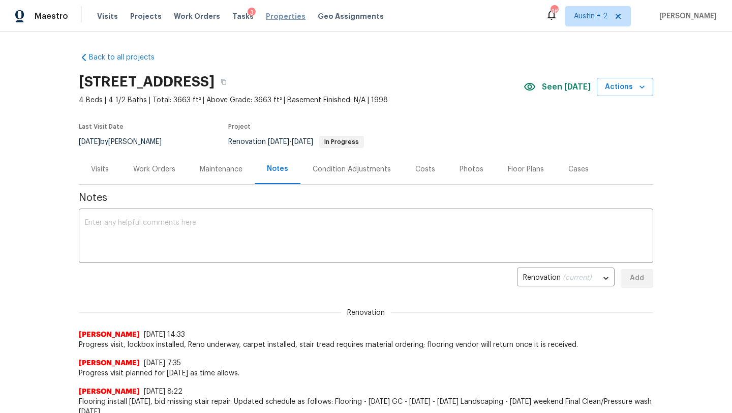
click at [275, 19] on span "Properties" at bounding box center [286, 16] width 40 height 10
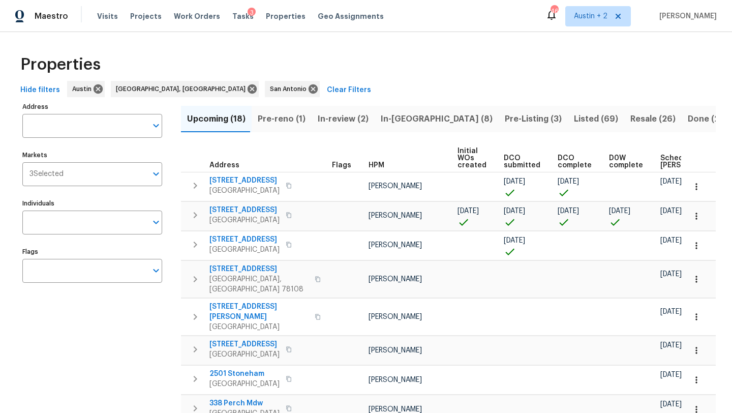
click at [404, 120] on span "In-reno (8)" at bounding box center [437, 119] width 112 height 14
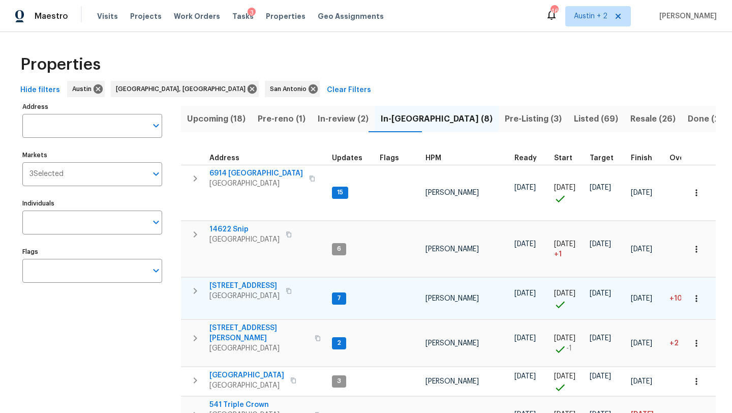
click at [256, 281] on span "[STREET_ADDRESS]" at bounding box center [245, 286] width 70 height 10
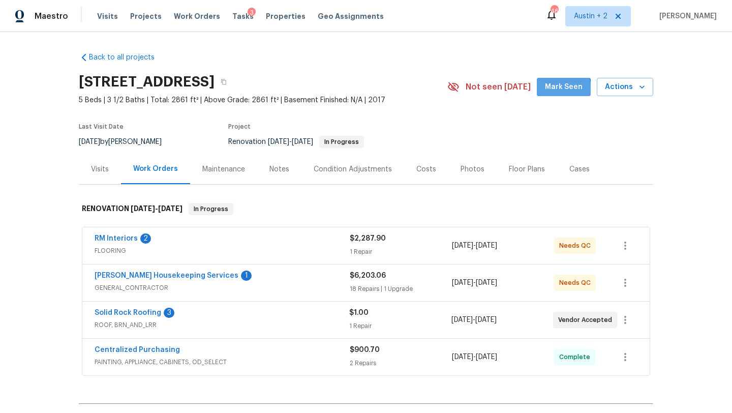
click at [554, 90] on span "Mark Seen" at bounding box center [564, 87] width 38 height 13
click at [274, 168] on div "Notes" at bounding box center [280, 169] width 20 height 10
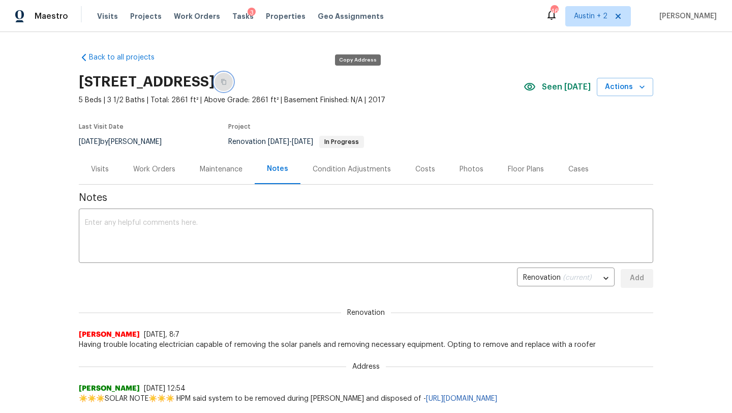
click at [227, 81] on icon "button" at bounding box center [224, 82] width 6 height 6
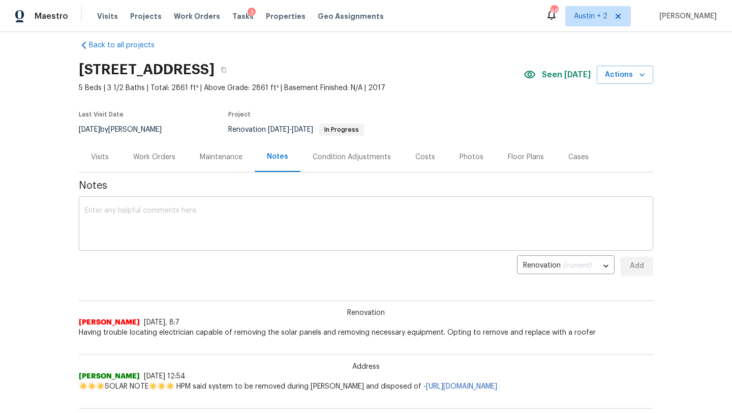
scroll to position [11, 0]
click at [272, 205] on div "x ​" at bounding box center [366, 226] width 575 height 52
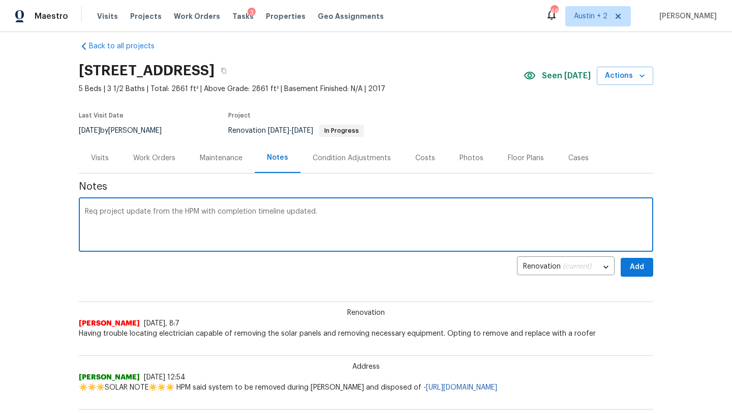
type textarea "Req project update from the HPM with completion timeline updated."
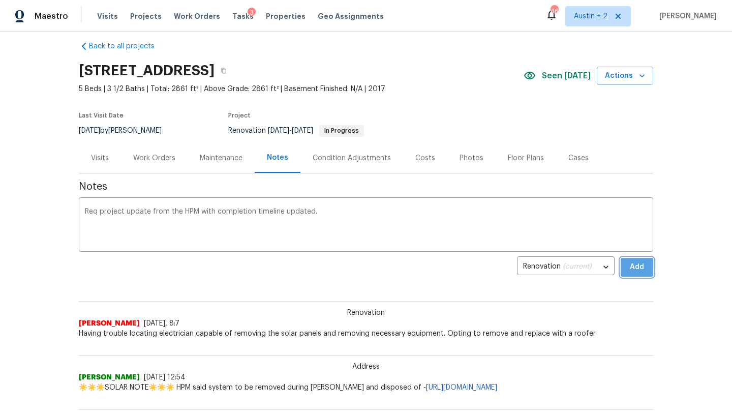
click at [632, 266] on span "Add" at bounding box center [637, 267] width 16 height 13
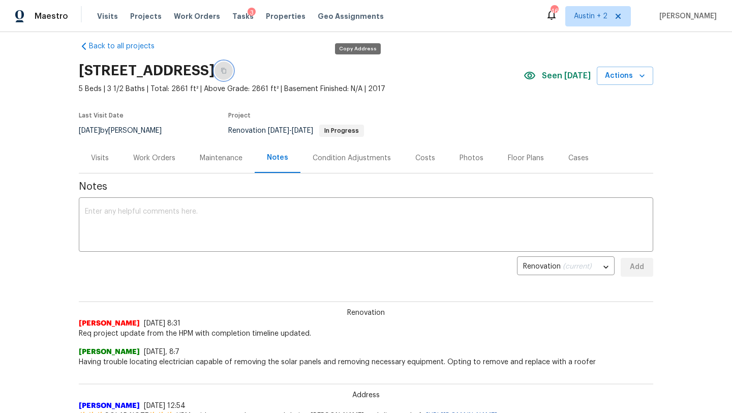
click at [233, 74] on button "button" at bounding box center [224, 71] width 18 height 18
click at [630, 81] on span "Actions" at bounding box center [625, 76] width 40 height 13
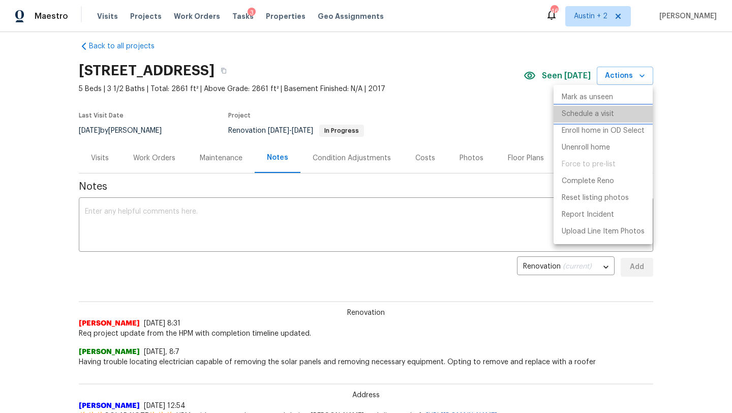
click at [594, 113] on p "Schedule a visit" at bounding box center [588, 114] width 52 height 11
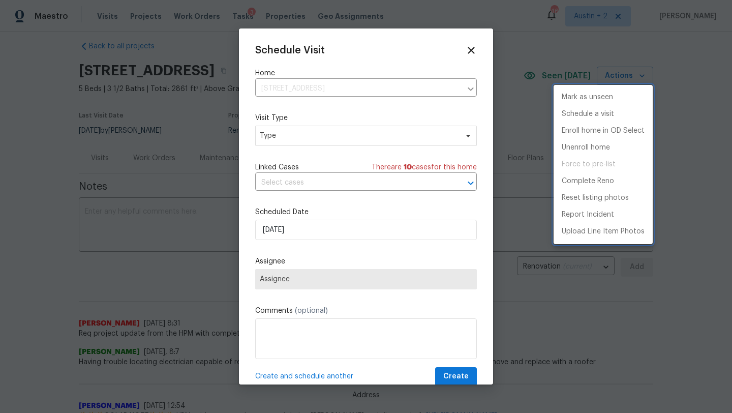
click at [274, 135] on div at bounding box center [366, 206] width 732 height 413
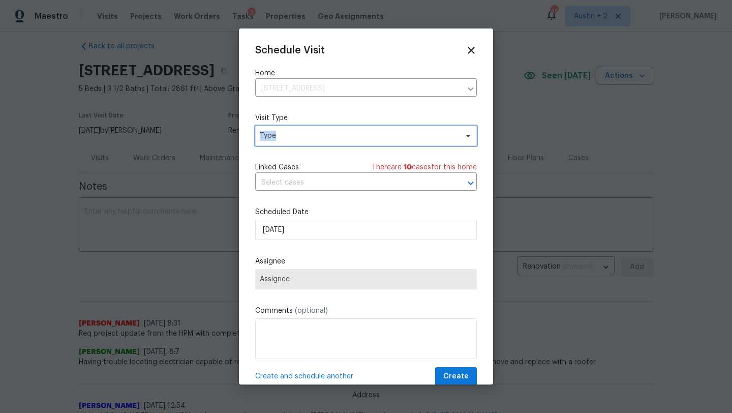
click at [274, 135] on span "Type" at bounding box center [359, 136] width 198 height 10
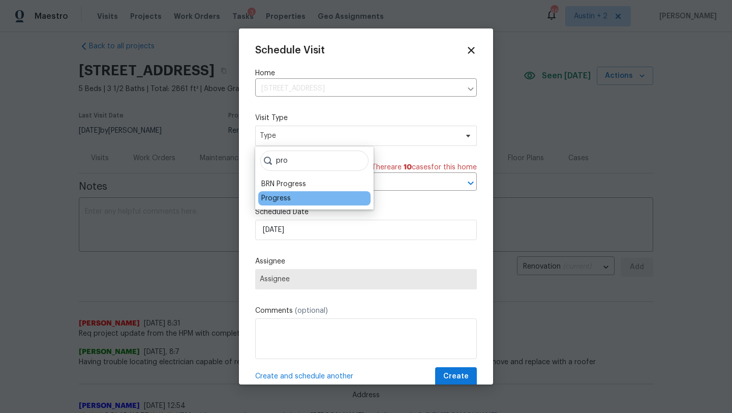
type input "pro"
click at [268, 196] on div "Progress" at bounding box center [275, 198] width 29 height 10
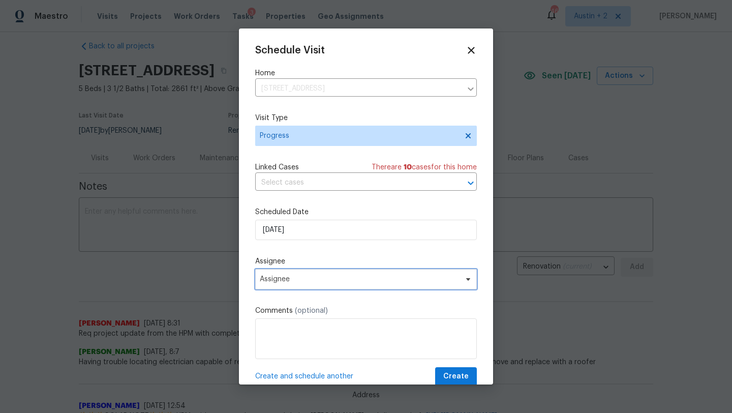
click at [295, 276] on span "Assignee" at bounding box center [359, 279] width 199 height 8
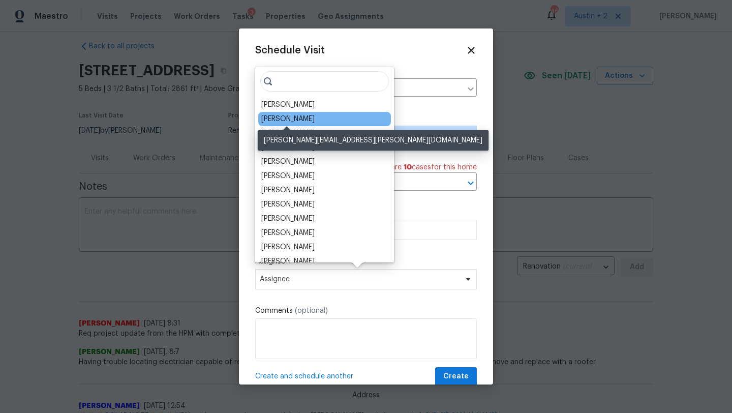
click at [286, 119] on div "[PERSON_NAME]" at bounding box center [287, 119] width 53 height 10
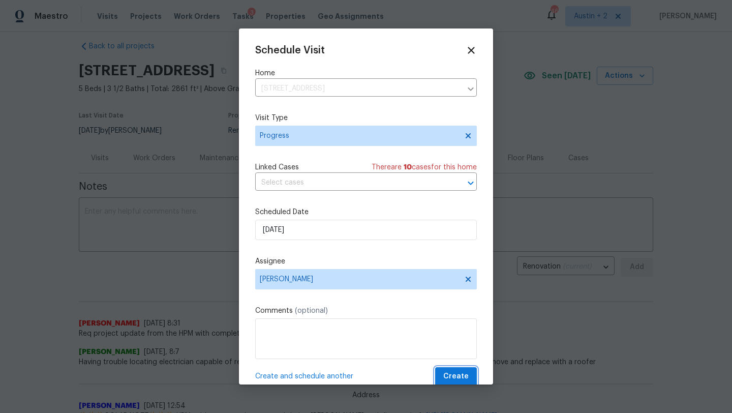
click at [455, 372] on span "Create" at bounding box center [456, 376] width 25 height 13
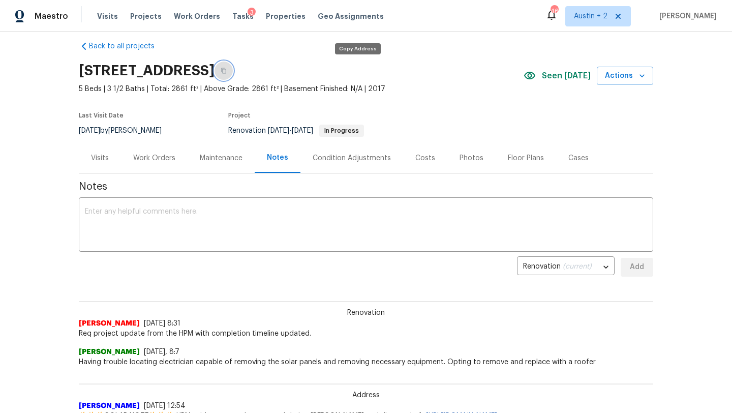
click at [227, 70] on icon "button" at bounding box center [224, 71] width 6 height 6
click at [110, 12] on span "Visits" at bounding box center [107, 16] width 21 height 10
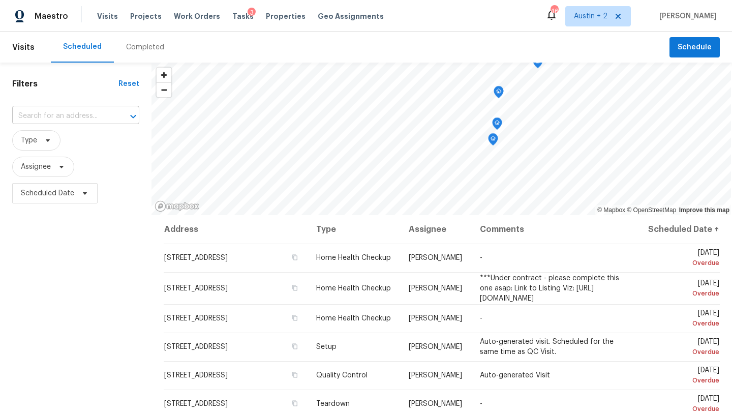
click at [95, 119] on input "text" at bounding box center [61, 116] width 99 height 16
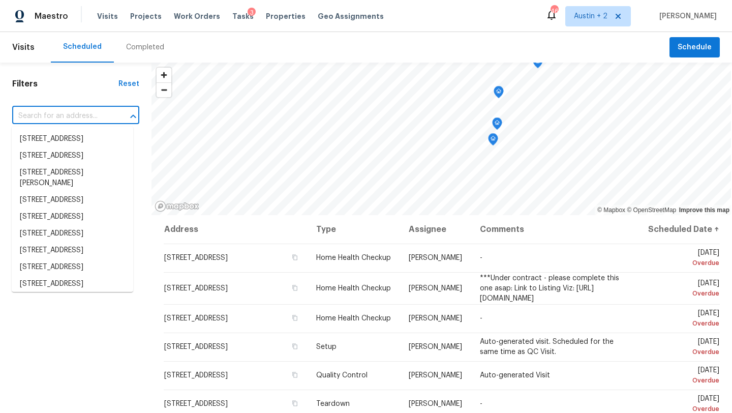
paste input "[STREET_ADDRESS]"
type input "[STREET_ADDRESS]"
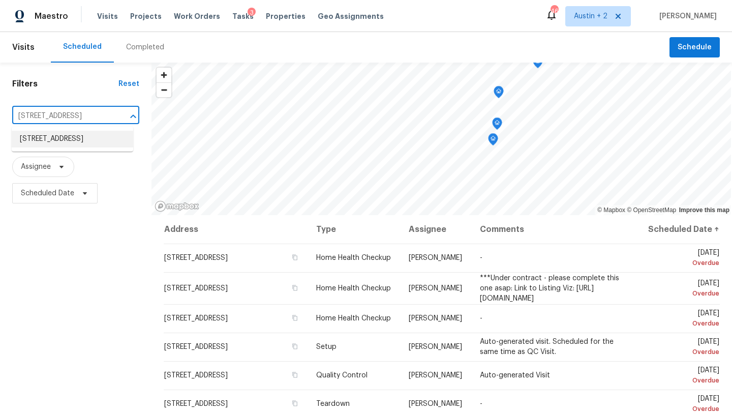
click at [84, 132] on li "[STREET_ADDRESS]" at bounding box center [73, 139] width 122 height 17
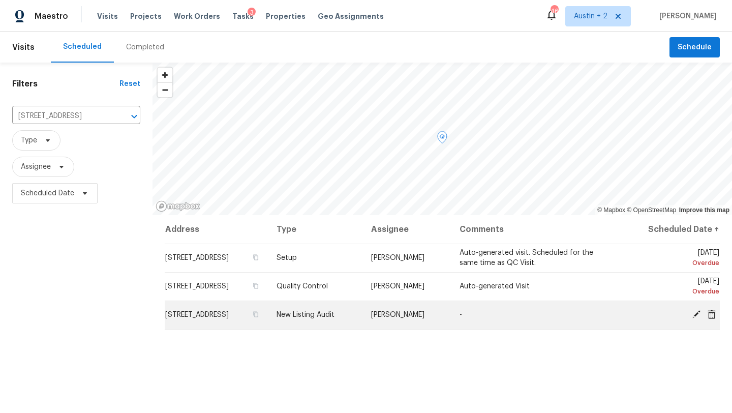
click at [697, 312] on icon at bounding box center [697, 314] width 8 height 8
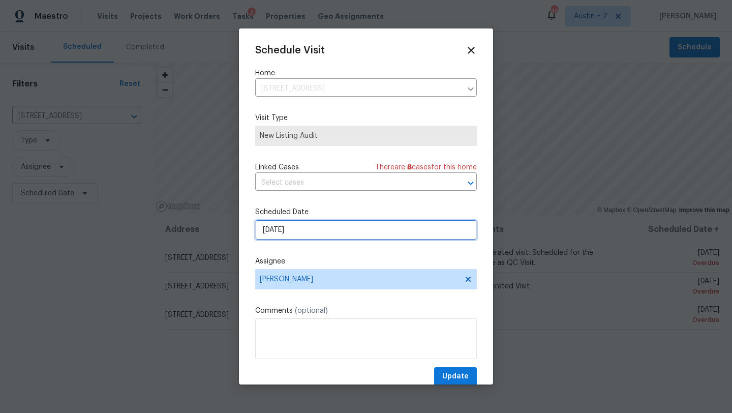
click at [302, 238] on input "[DATE]" at bounding box center [366, 230] width 222 height 20
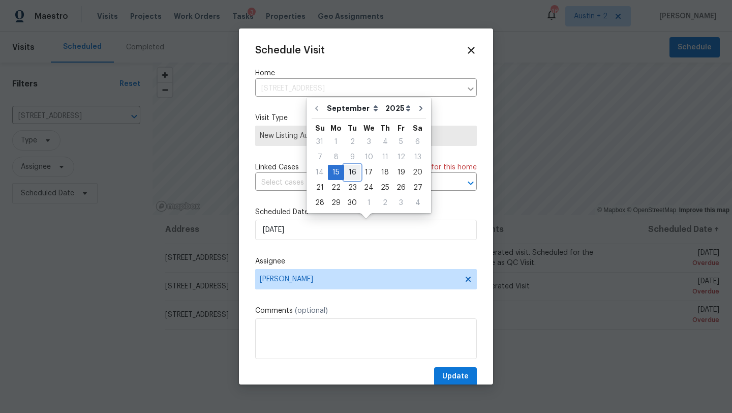
click at [352, 174] on div "16" at bounding box center [352, 172] width 16 height 14
type input "[DATE]"
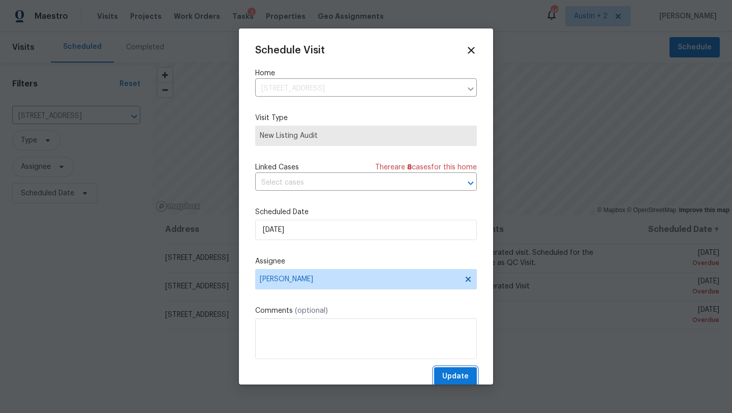
click at [450, 373] on span "Update" at bounding box center [455, 376] width 26 height 13
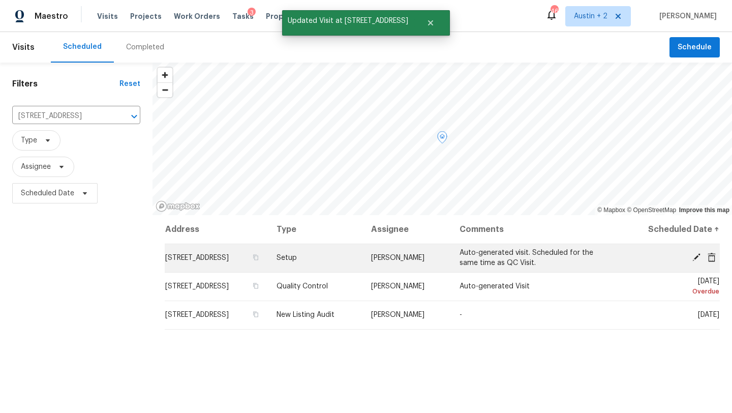
click at [695, 256] on icon at bounding box center [696, 257] width 9 height 9
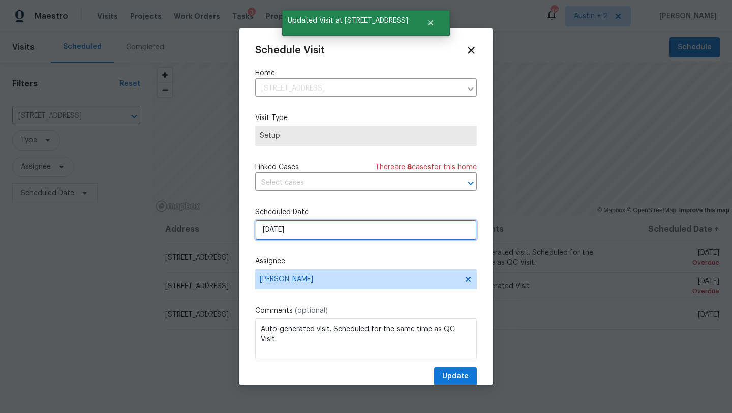
click at [349, 228] on input "9/14/2025" at bounding box center [366, 230] width 222 height 20
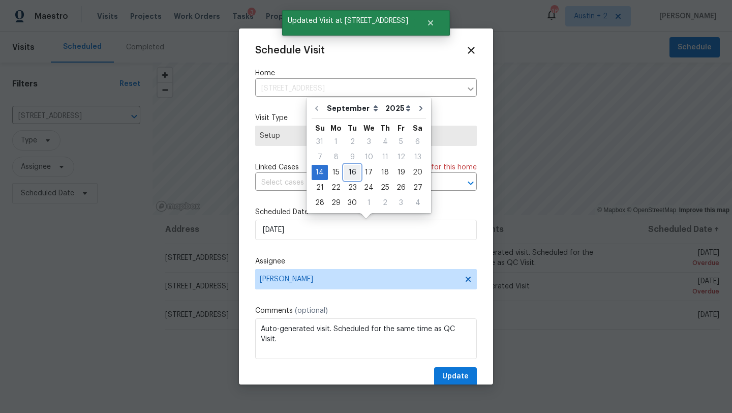
click at [349, 172] on div "16" at bounding box center [352, 172] width 16 height 14
type input "9/16/2025"
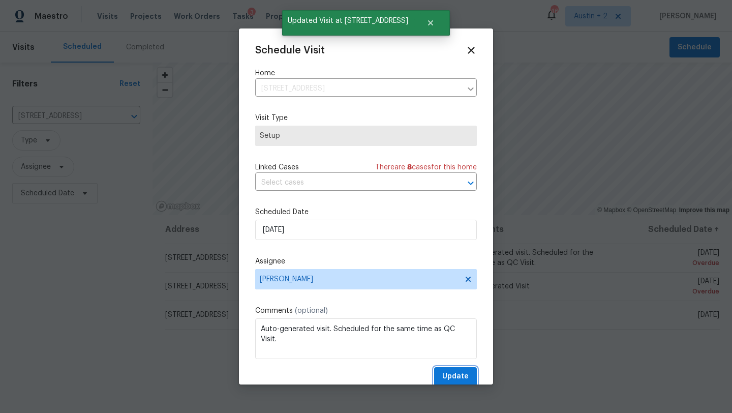
click at [452, 375] on span "Update" at bounding box center [455, 376] width 26 height 13
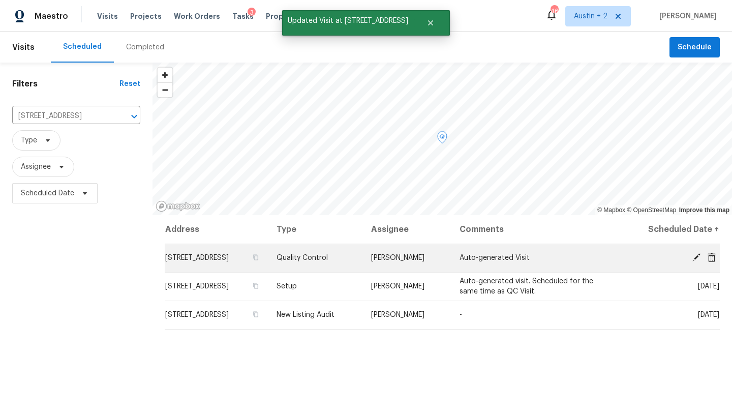
click at [697, 258] on icon at bounding box center [696, 257] width 9 height 9
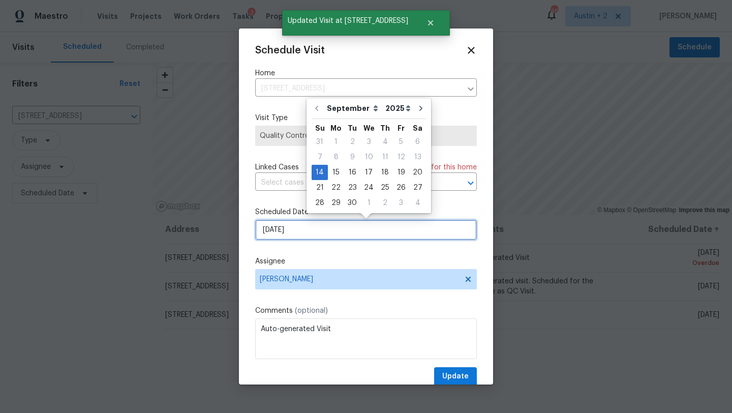
click at [340, 235] on input "9/14/2025" at bounding box center [366, 230] width 222 height 20
click at [346, 168] on div "16" at bounding box center [352, 172] width 16 height 14
type input "9/16/2025"
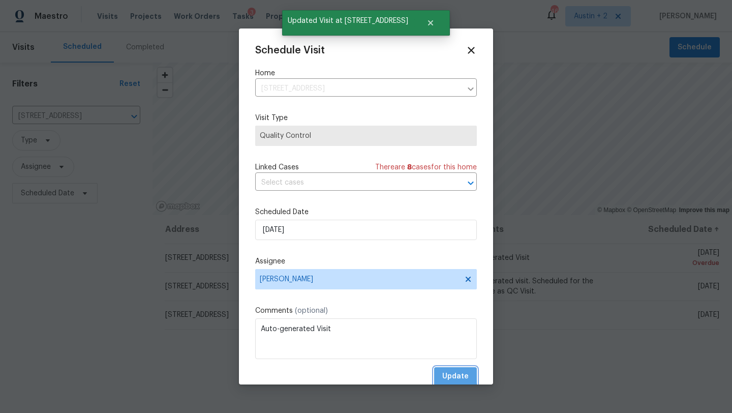
click at [445, 373] on span "Update" at bounding box center [455, 376] width 26 height 13
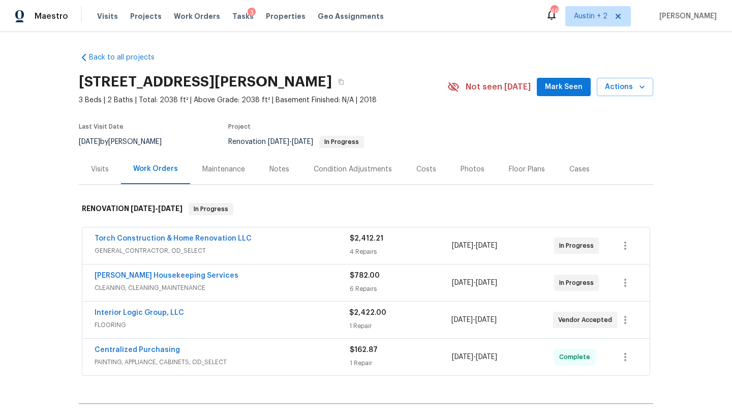
click at [546, 92] on button "Mark Seen" at bounding box center [564, 87] width 54 height 19
click at [286, 166] on div "Notes" at bounding box center [280, 169] width 20 height 10
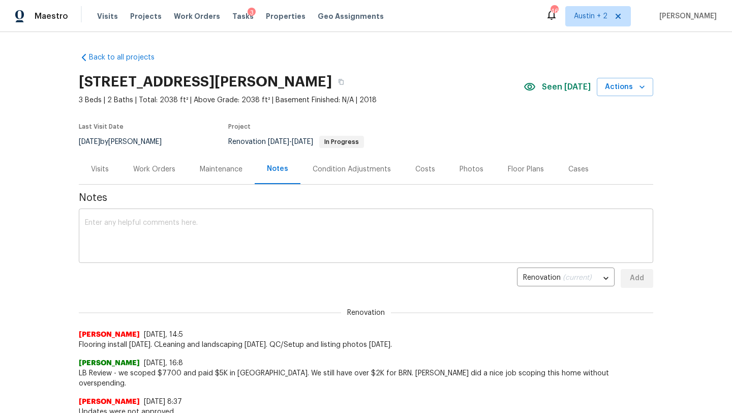
click at [244, 222] on textarea at bounding box center [366, 237] width 563 height 36
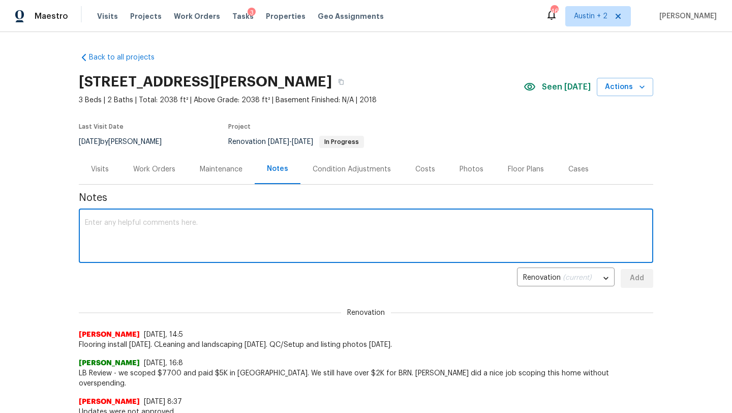
type textarea "R"
paste textarea "[STREET_ADDRESS]"
type textarea "5"
type textarea "Requested update from the HPM and completion timeline."
click at [649, 273] on button "Add" at bounding box center [637, 278] width 33 height 19
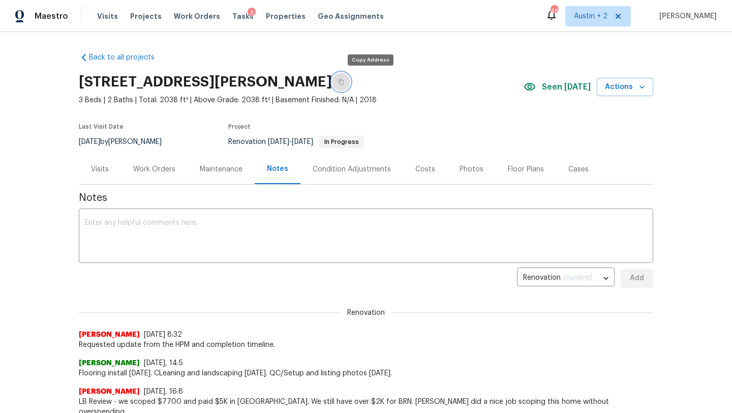
click at [344, 80] on icon "button" at bounding box center [341, 82] width 6 height 6
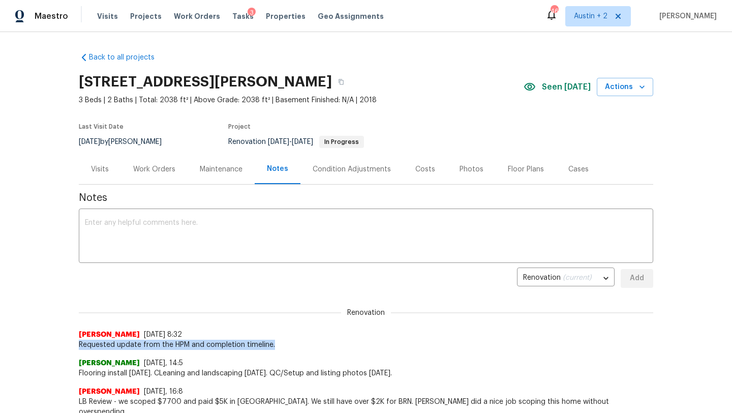
drag, startPoint x: 276, startPoint y: 343, endPoint x: 78, endPoint y: 342, distance: 197.8
click at [79, 342] on span "Requested update from the HPM and completion timeline." at bounding box center [366, 345] width 575 height 10
copy span "Requested update from the HPM and completion timeline."
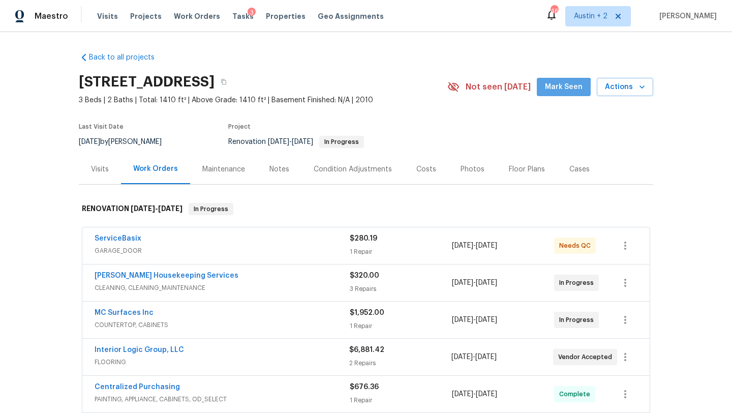
click at [562, 93] on button "Mark Seen" at bounding box center [564, 87] width 54 height 19
click at [287, 172] on div "Notes" at bounding box center [279, 169] width 44 height 30
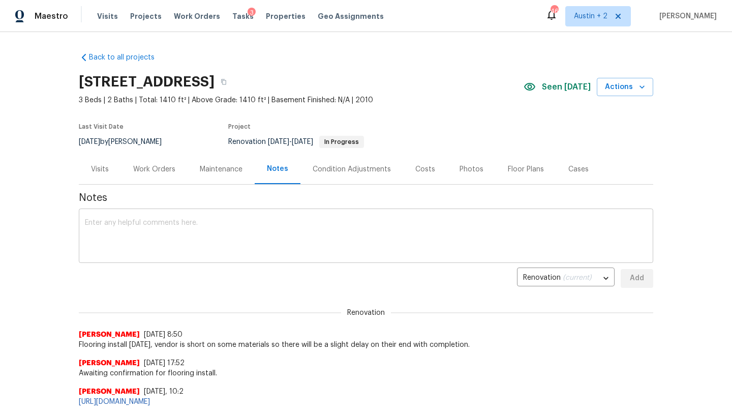
scroll to position [2, 0]
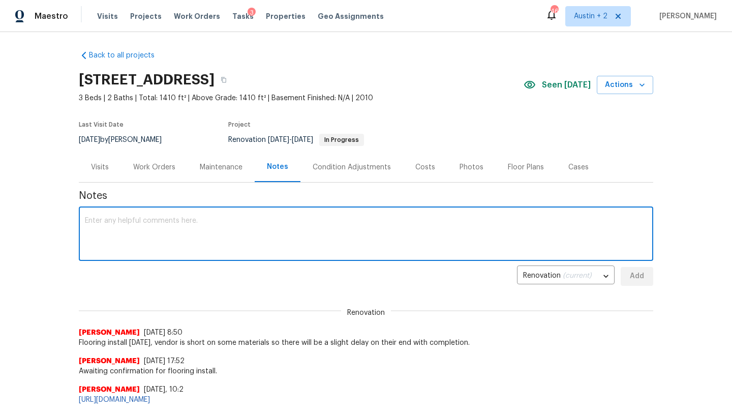
click at [247, 232] on textarea at bounding box center [366, 235] width 563 height 36
type textarea "Discussed this property with the HPM. Final QC/Set Up/Photos scheduled for toda…"
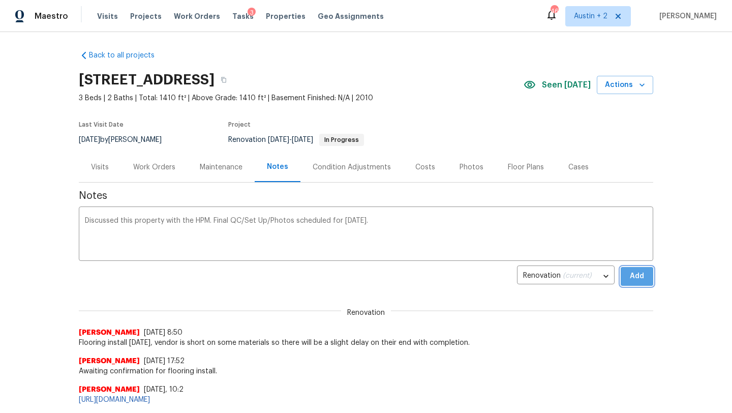
click at [639, 276] on span "Add" at bounding box center [637, 276] width 16 height 13
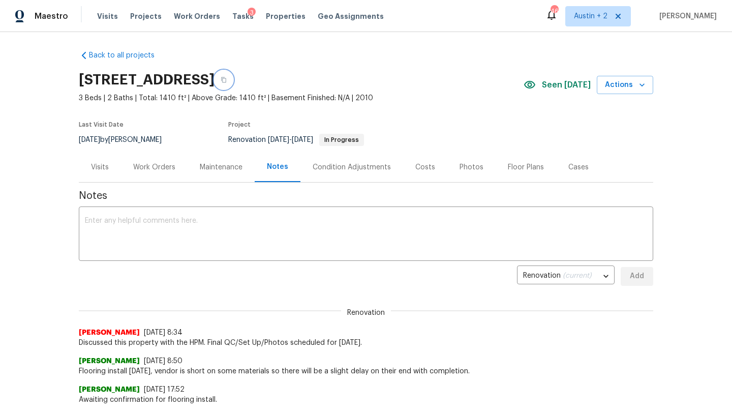
click at [227, 80] on icon "button" at bounding box center [224, 80] width 6 height 6
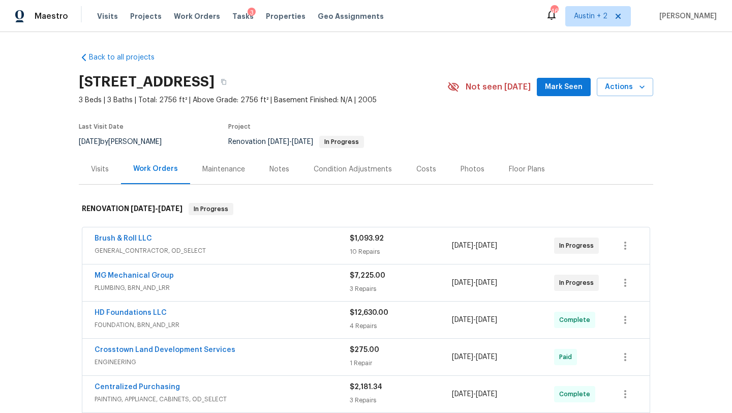
click at [549, 87] on span "Mark Seen" at bounding box center [564, 87] width 38 height 13
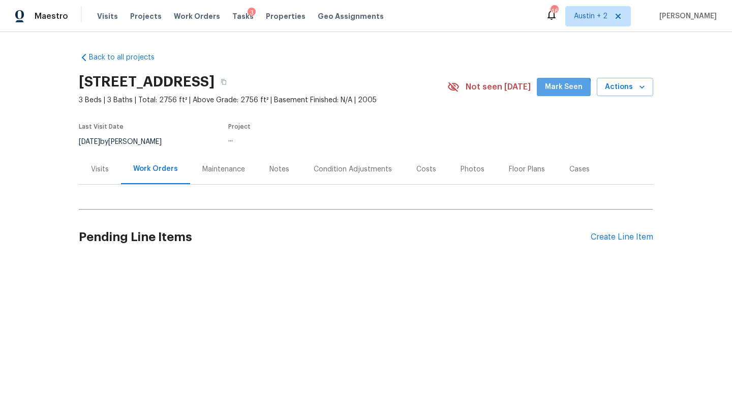
click at [549, 93] on button "Mark Seen" at bounding box center [564, 87] width 54 height 19
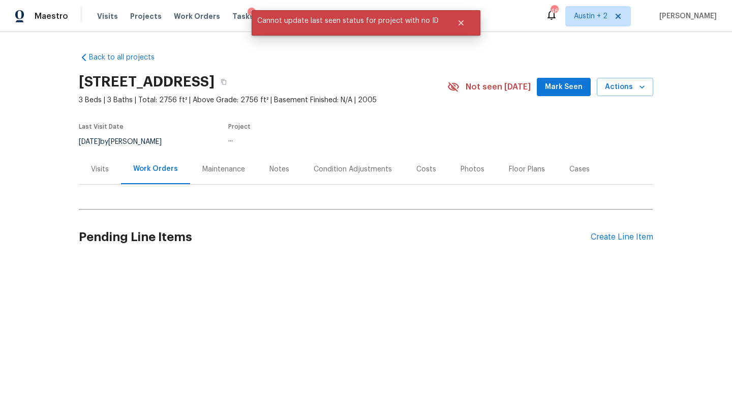
click at [548, 83] on button "Mark Seen" at bounding box center [564, 87] width 54 height 19
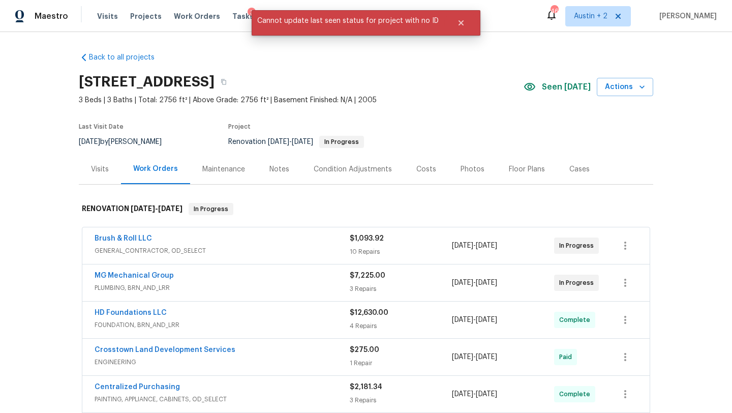
click at [280, 166] on div "Notes" at bounding box center [280, 169] width 20 height 10
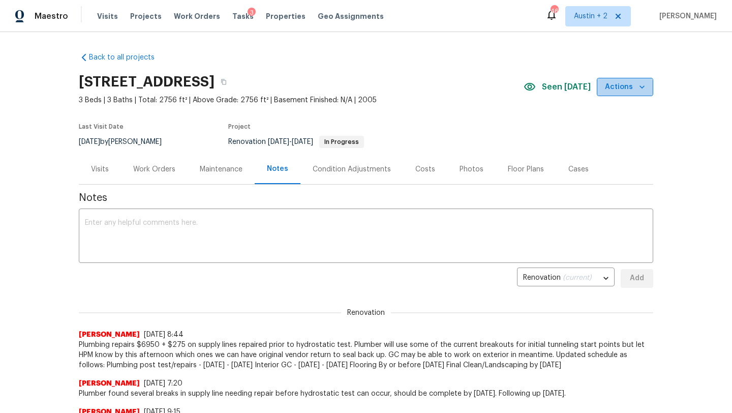
click at [627, 90] on span "Actions" at bounding box center [625, 87] width 40 height 13
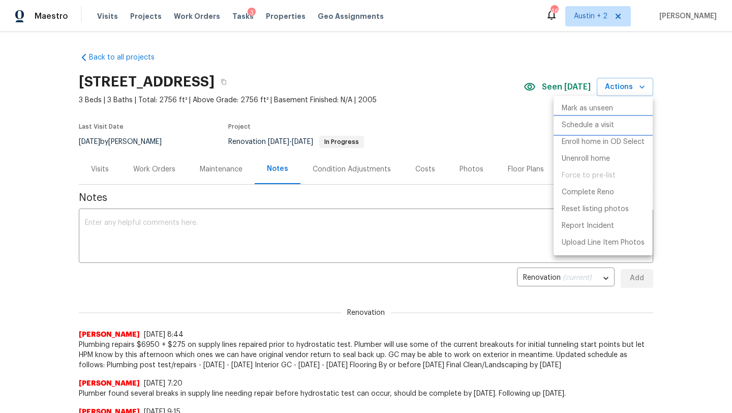
click at [606, 128] on p "Schedule a visit" at bounding box center [588, 125] width 52 height 11
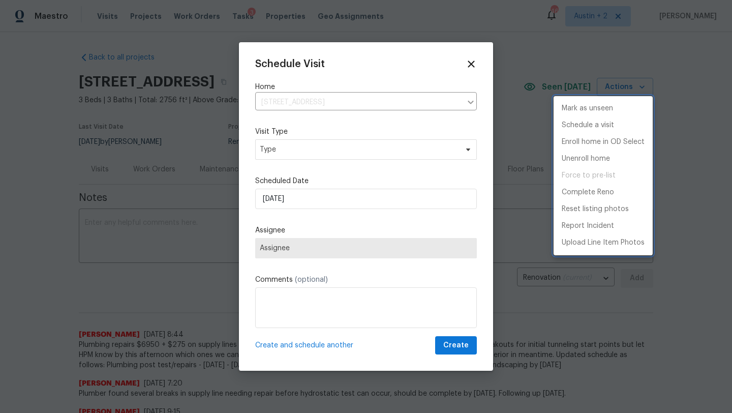
click at [350, 148] on div at bounding box center [366, 206] width 732 height 413
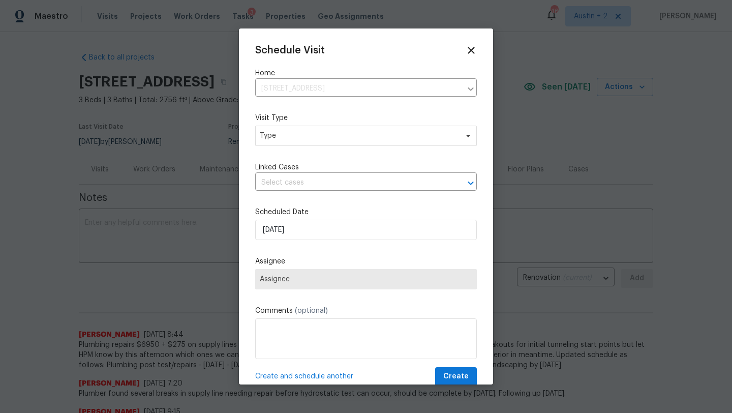
click at [350, 148] on div "Schedule Visit Home 541 Triple Crown, Schertz, TX 78108 ​ Visit Type Type Linke…" at bounding box center [366, 215] width 222 height 341
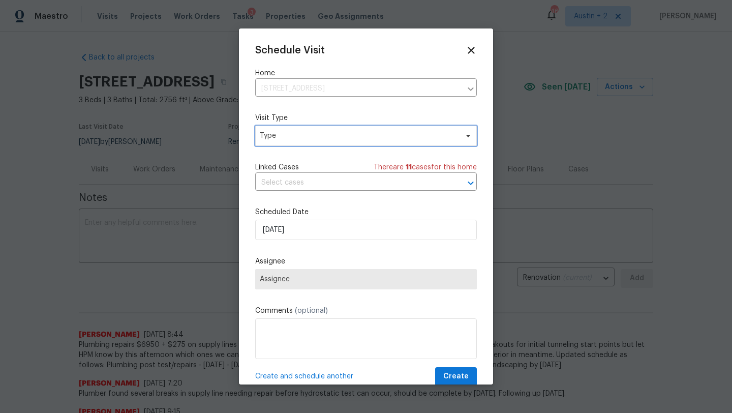
click at [357, 139] on span "Type" at bounding box center [359, 136] width 198 height 10
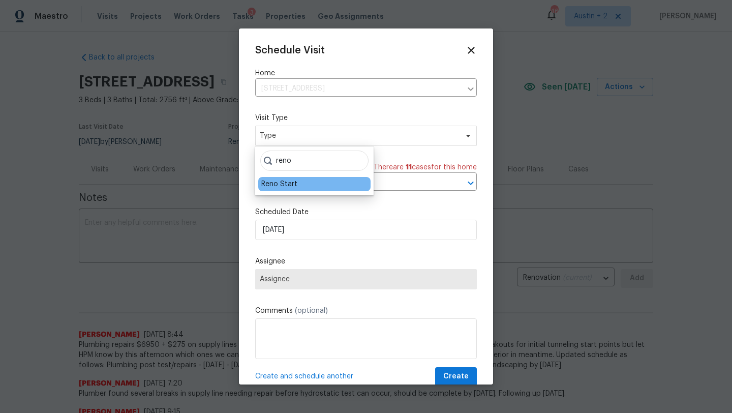
type input "reno"
click at [311, 185] on div "Reno Start" at bounding box center [314, 184] width 112 height 14
click at [289, 183] on div "Reno Start" at bounding box center [279, 184] width 36 height 10
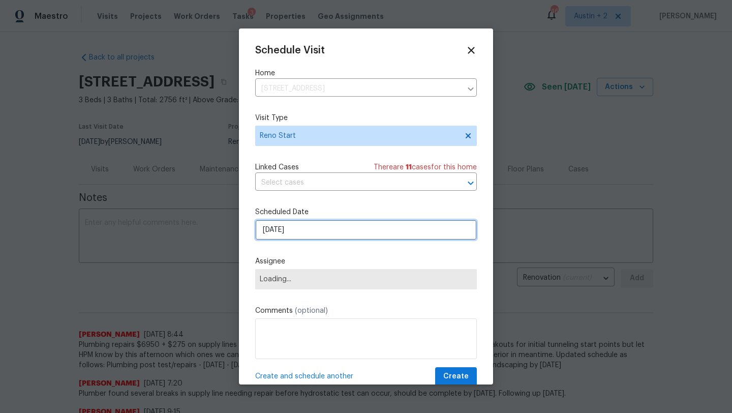
click at [289, 239] on input "9/16/2025" at bounding box center [366, 230] width 222 height 20
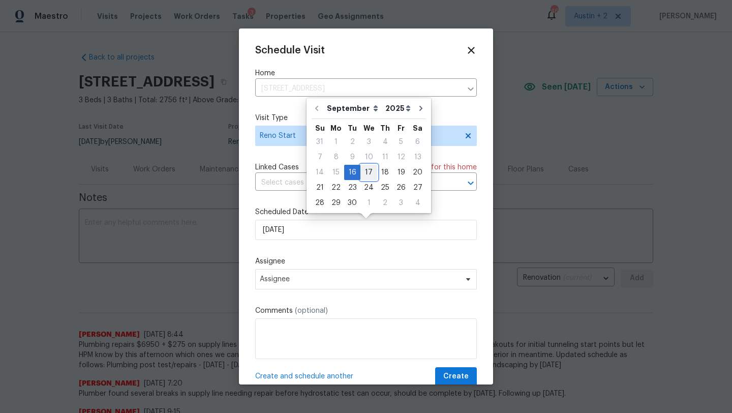
click at [370, 167] on div "17" at bounding box center [369, 172] width 17 height 14
type input "9/17/2025"
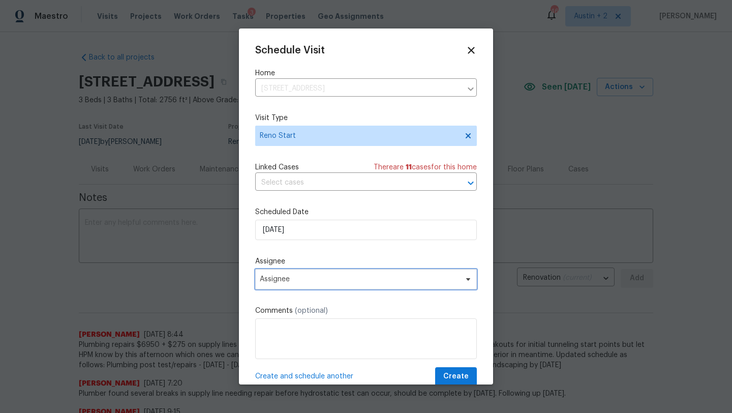
click at [292, 285] on span "Assignee" at bounding box center [366, 279] width 222 height 20
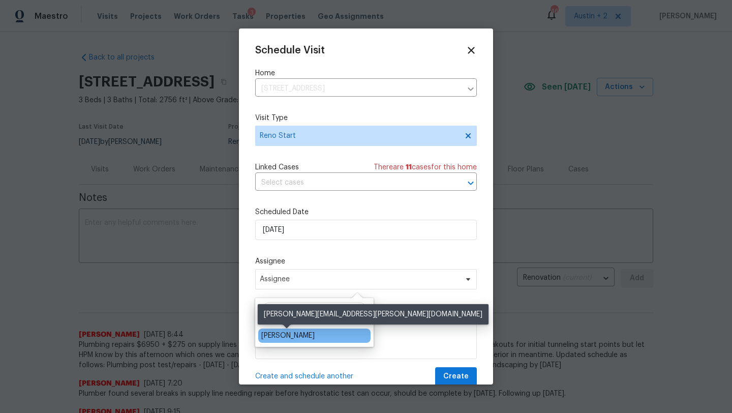
type input "sheila"
click at [306, 333] on div "[PERSON_NAME]" at bounding box center [287, 336] width 53 height 10
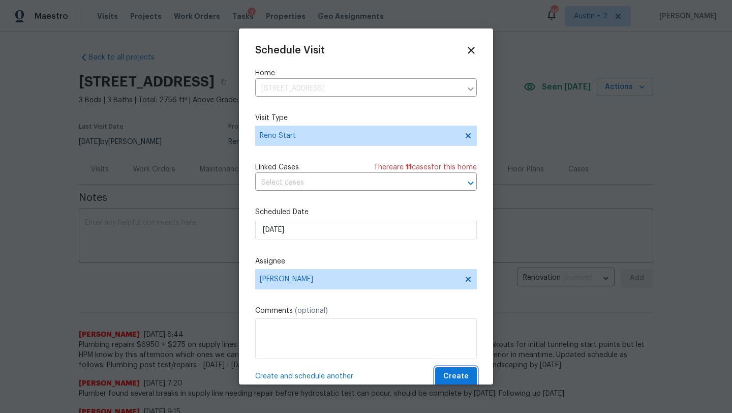
click at [445, 374] on button "Create" at bounding box center [456, 376] width 42 height 19
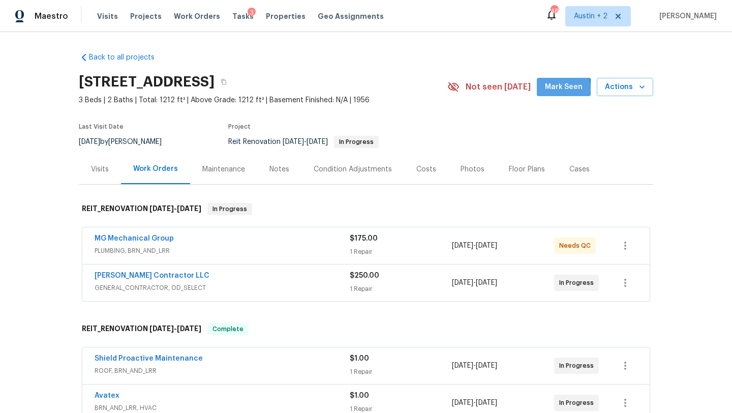
click at [549, 90] on button "Mark Seen" at bounding box center [564, 87] width 54 height 19
click at [278, 170] on div "Notes" at bounding box center [280, 169] width 20 height 10
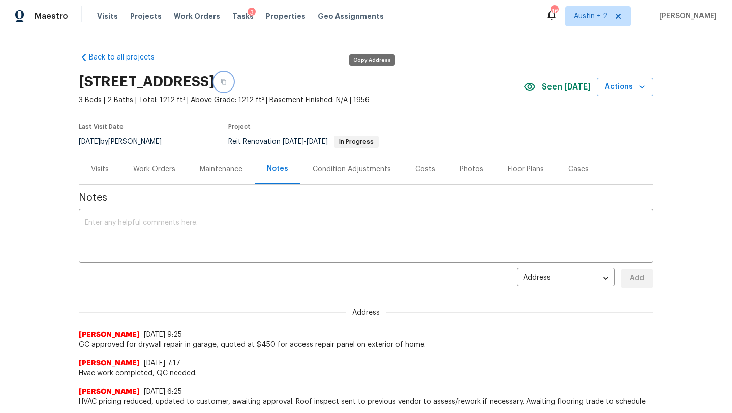
click at [233, 87] on button "button" at bounding box center [224, 82] width 18 height 18
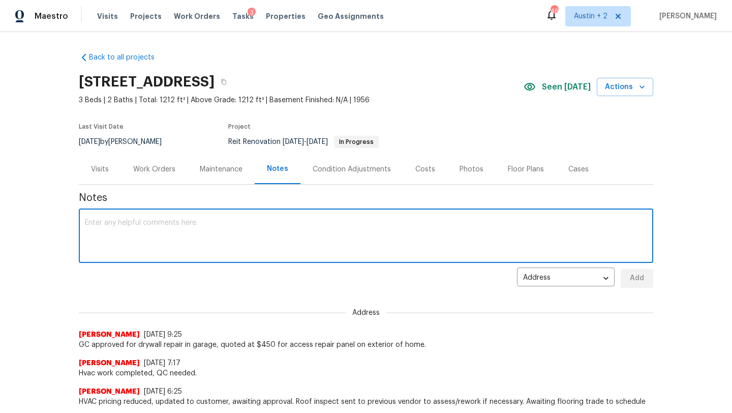
click at [120, 229] on textarea at bounding box center [366, 237] width 563 height 36
click at [138, 239] on textarea at bounding box center [366, 237] width 563 height 36
paste textarea "Requested update from the HPM and completion timeline."
type textarea "Requested update from the HPM and completion timeline."
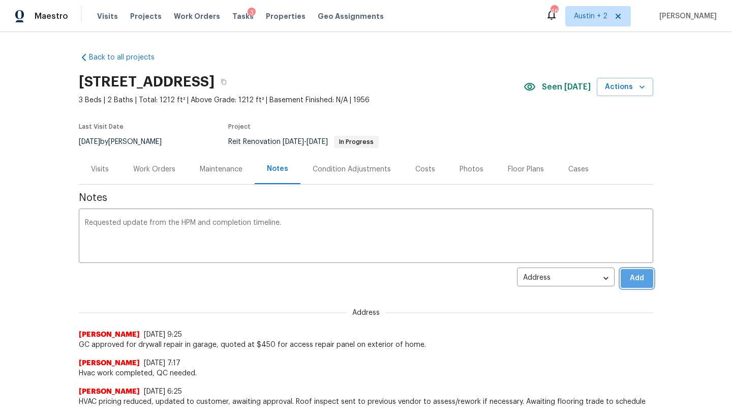
click at [642, 279] on span "Add" at bounding box center [637, 278] width 16 height 13
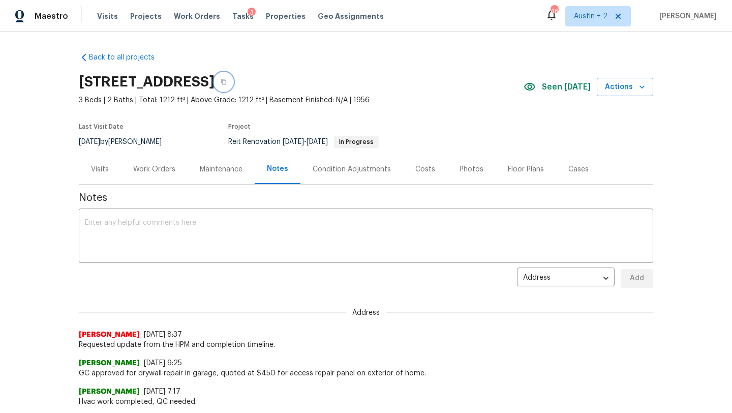
click at [227, 83] on icon "button" at bounding box center [224, 82] width 6 height 6
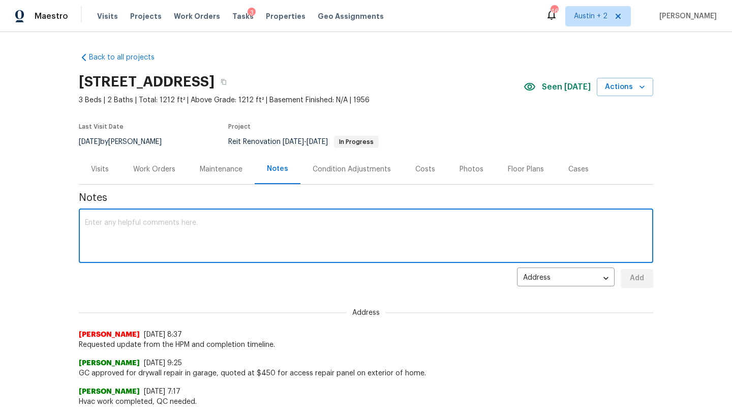
click at [206, 240] on textarea at bounding box center [366, 237] width 563 height 36
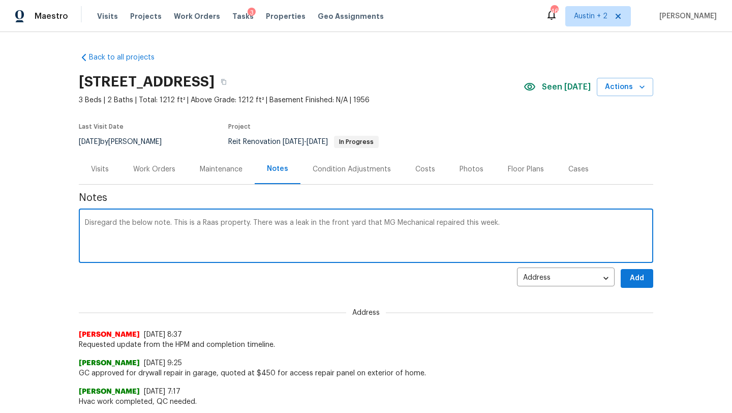
paste textarea "526 Radiance Ave, San Antonio, TX 78218"
click at [545, 232] on textarea "Disregard the below note. This is a Raas property. There was a leak in the fron…" at bounding box center [366, 237] width 563 height 36
paste textarea "https://opendoor.slack.com/archives/C07MY6AKJKG/p1753382806521229"
click at [130, 229] on textarea "Disregard the below note. This is a Raas property. There was a leak in the fron…" at bounding box center [366, 237] width 563 height 36
type textarea "Disregard the below note. This is a Raas property. There was a leak in the fron…"
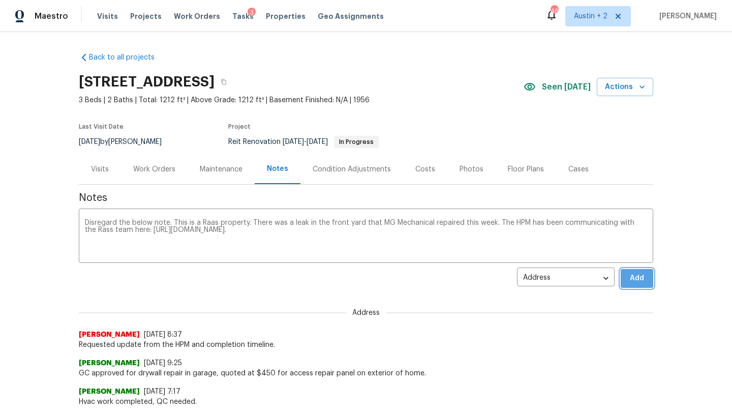
click at [632, 280] on span "Add" at bounding box center [637, 278] width 16 height 13
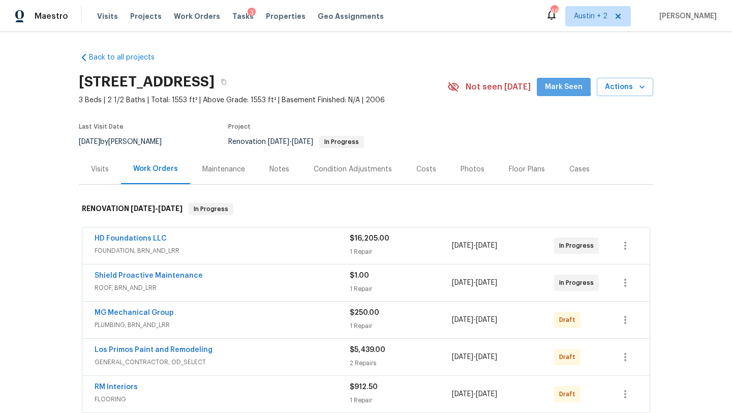
click at [557, 85] on span "Mark Seen" at bounding box center [564, 87] width 38 height 13
click at [283, 166] on div "Notes" at bounding box center [280, 169] width 20 height 10
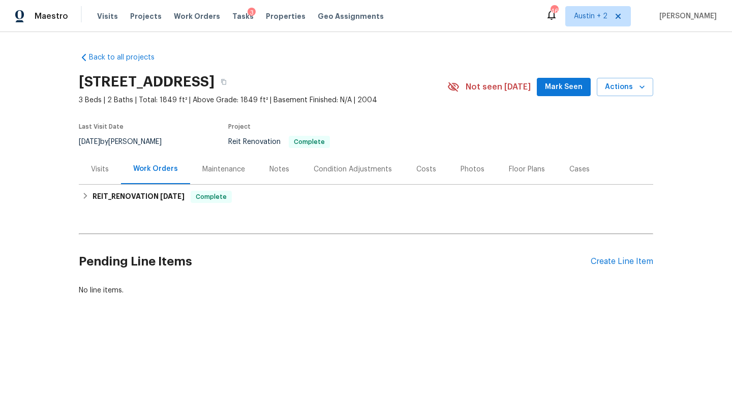
click at [564, 93] on span "Mark Seen" at bounding box center [564, 87] width 38 height 13
click at [285, 169] on div "Notes" at bounding box center [280, 169] width 20 height 10
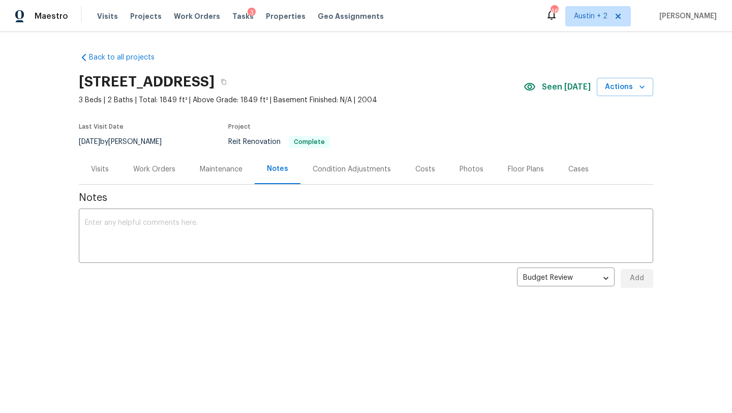
click at [102, 169] on div "Visits" at bounding box center [100, 169] width 18 height 10
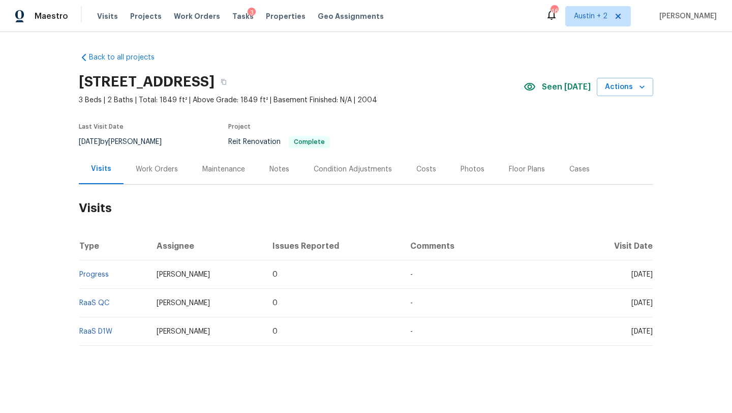
click at [152, 167] on div "Work Orders" at bounding box center [157, 169] width 42 height 10
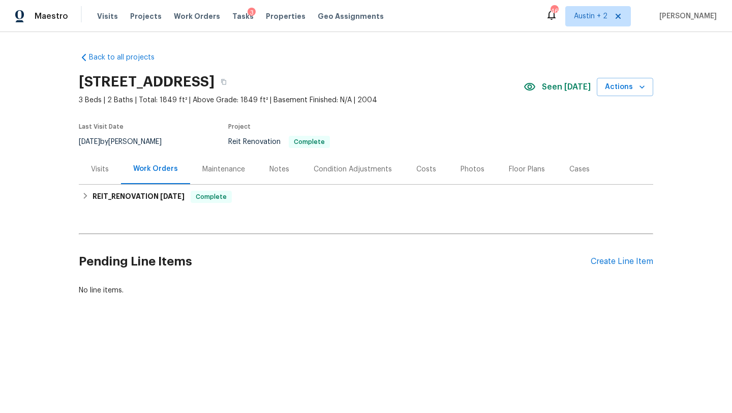
click at [612, 255] on div "Pending Line Items Create Line Item" at bounding box center [366, 261] width 575 height 47
click at [609, 265] on div "Create Line Item" at bounding box center [622, 262] width 63 height 10
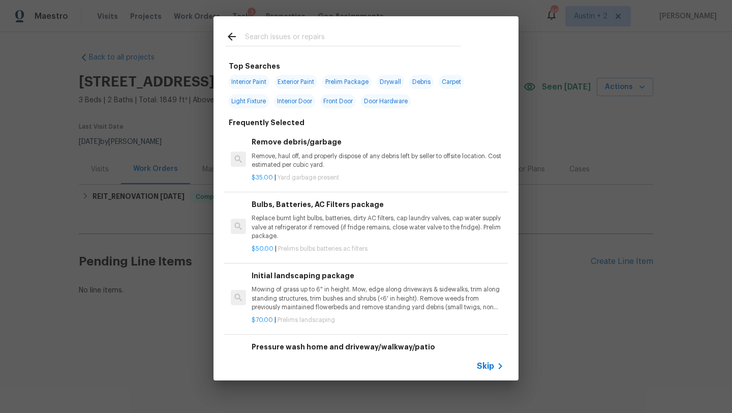
click at [299, 29] on div at bounding box center [343, 36] width 259 height 40
click at [300, 33] on input "text" at bounding box center [353, 38] width 216 height 15
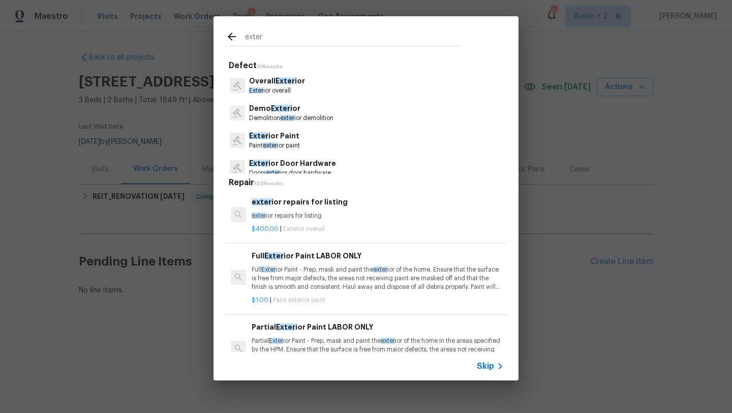
type input "exter"
click at [294, 135] on p "Exter ior Paint" at bounding box center [274, 136] width 51 height 11
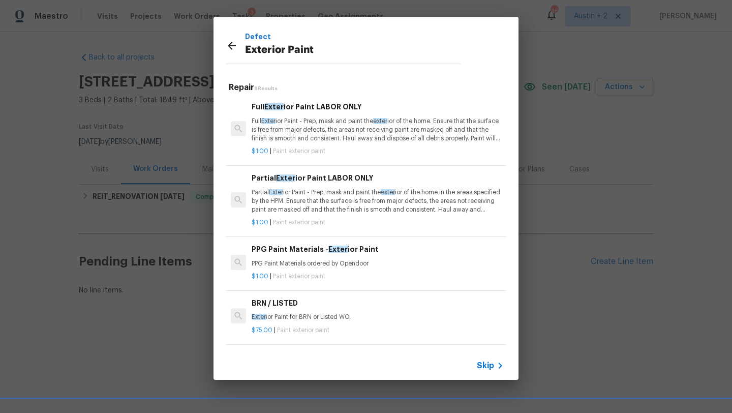
click at [329, 127] on p "Full Exter ior Paint - Prep, mask and paint the exter ior of the home. Ensure t…" at bounding box center [378, 130] width 252 height 26
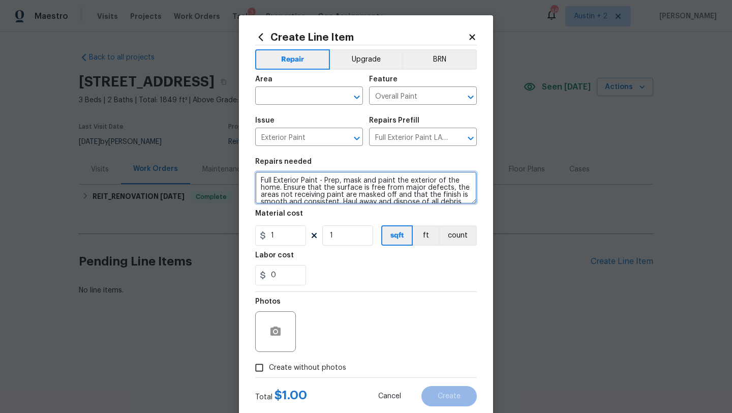
scroll to position [21, 0]
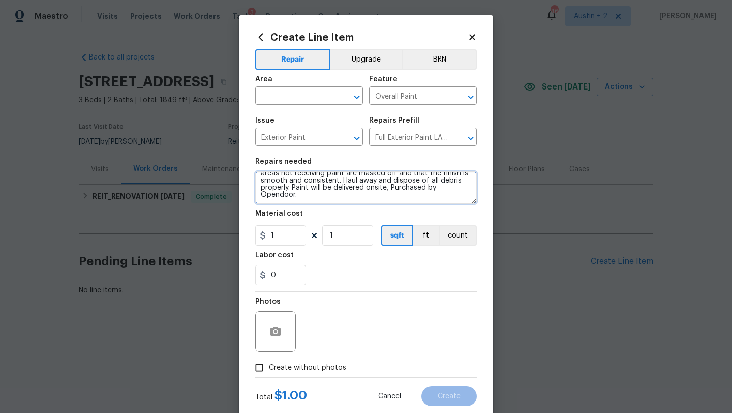
drag, startPoint x: 260, startPoint y: 181, endPoint x: 339, endPoint y: 278, distance: 125.2
click at [339, 278] on section "Repairs needed Full Exterior Paint - Prep, mask and paint the exterior of the h…" at bounding box center [366, 221] width 222 height 139
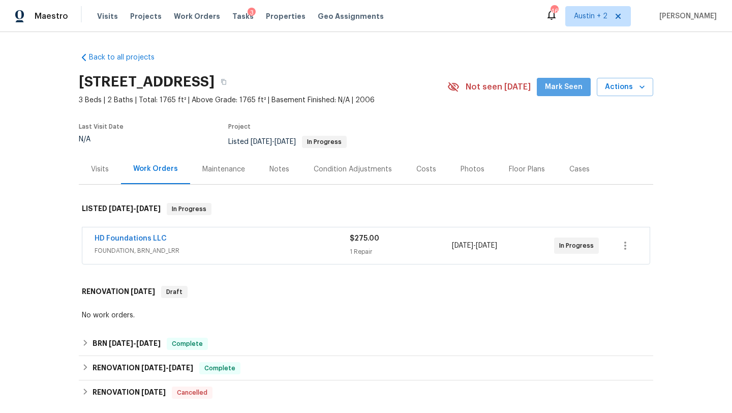
click at [574, 82] on span "Mark Seen" at bounding box center [564, 87] width 38 height 13
click at [234, 14] on span "Tasks" at bounding box center [242, 16] width 21 height 7
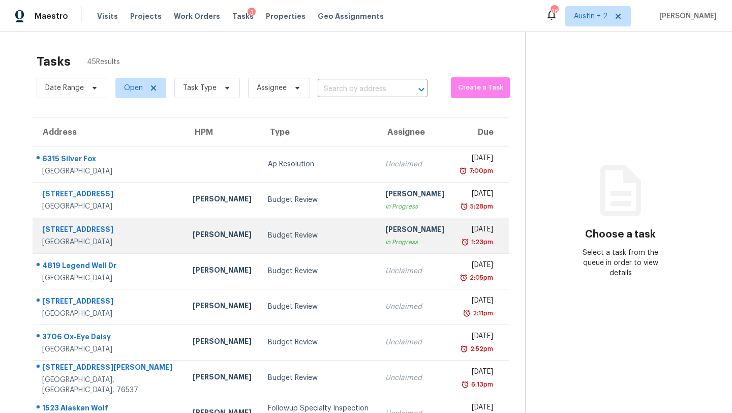
scroll to position [126, 0]
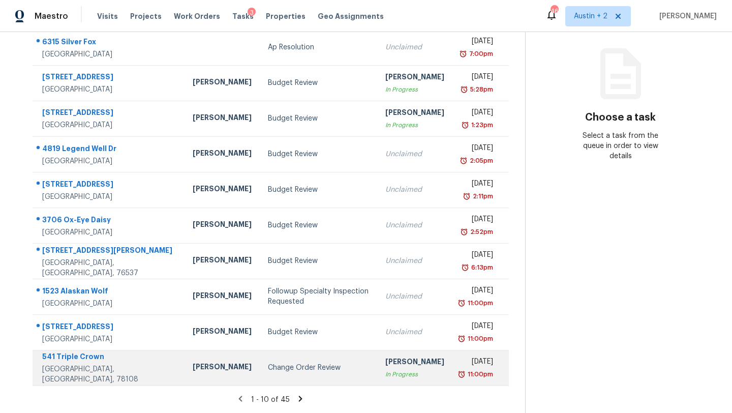
click at [260, 361] on td "Change Order Review" at bounding box center [318, 368] width 117 height 36
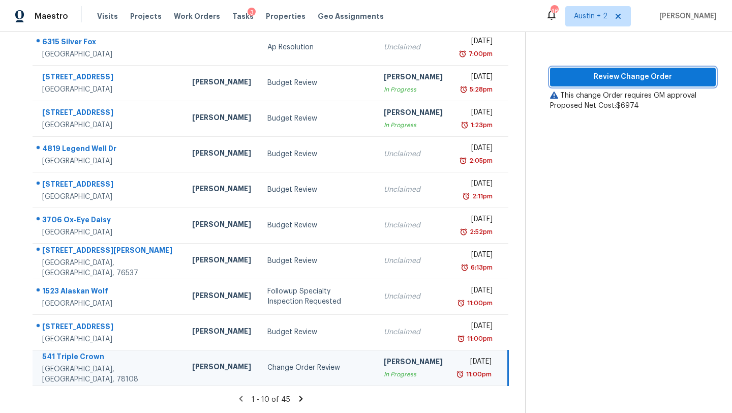
click at [624, 68] on button "Review Change Order" at bounding box center [633, 77] width 166 height 19
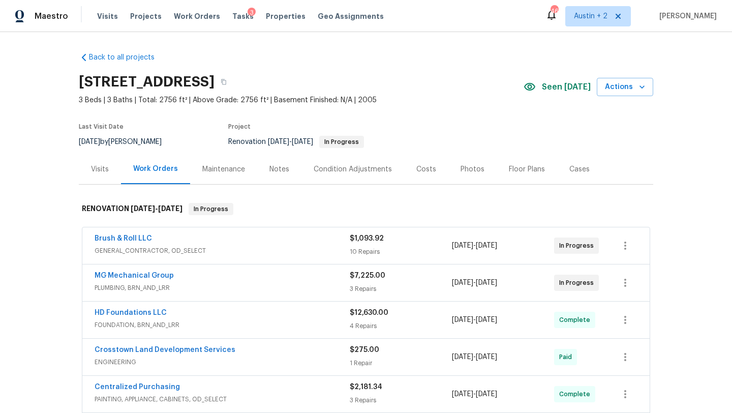
click at [565, 82] on span "Seen today" at bounding box center [566, 87] width 49 height 10
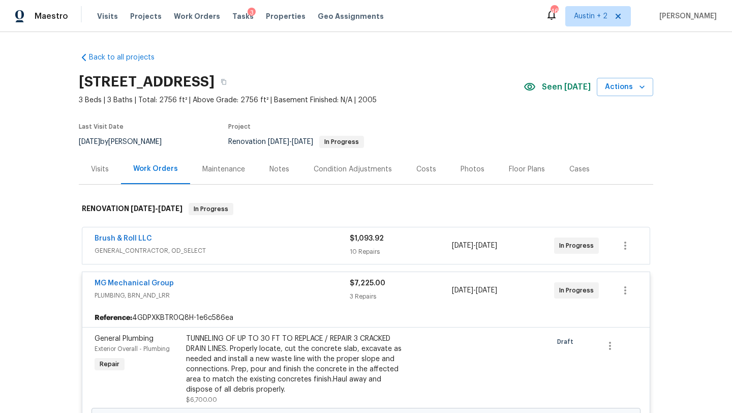
scroll to position [195, 0]
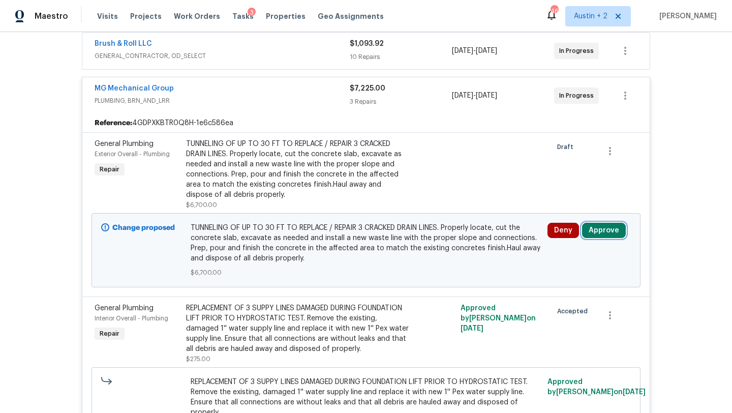
click at [606, 233] on button "Approve" at bounding box center [604, 230] width 44 height 15
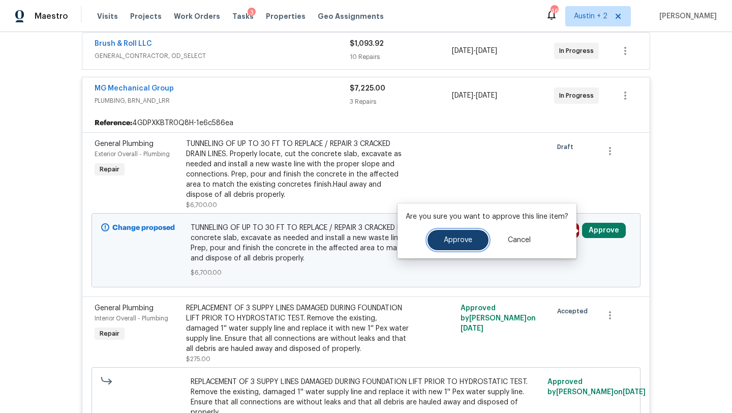
click at [475, 231] on button "Approve" at bounding box center [458, 240] width 61 height 20
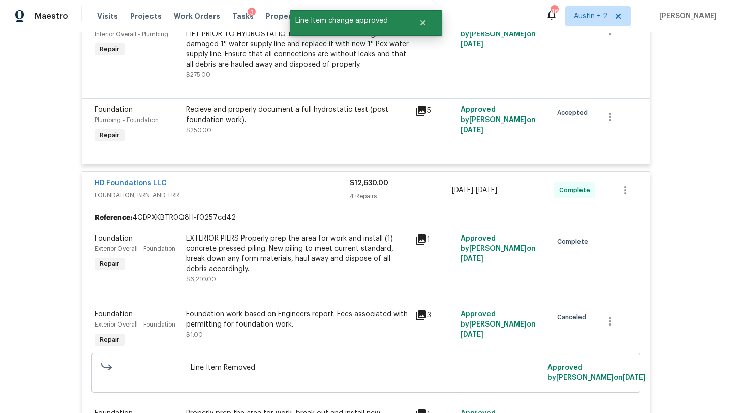
scroll to position [0, 0]
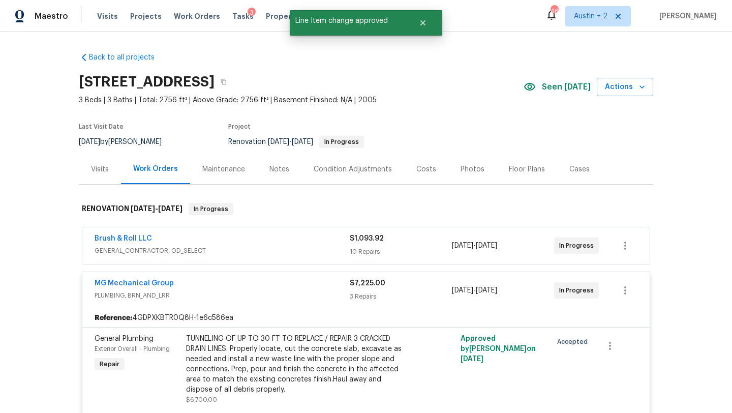
click at [248, 17] on div "3" at bounding box center [252, 13] width 8 height 10
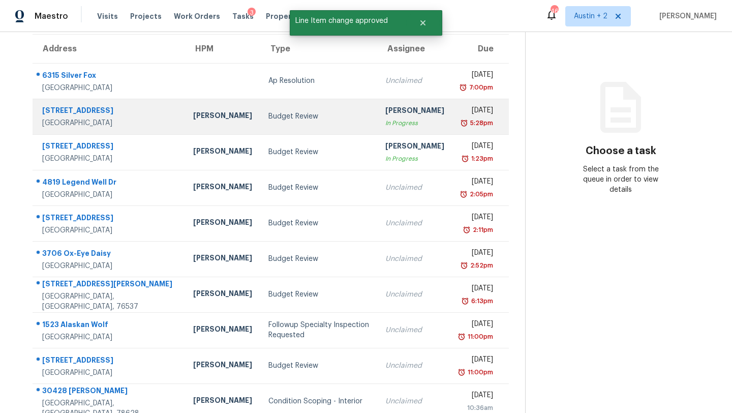
scroll to position [116, 0]
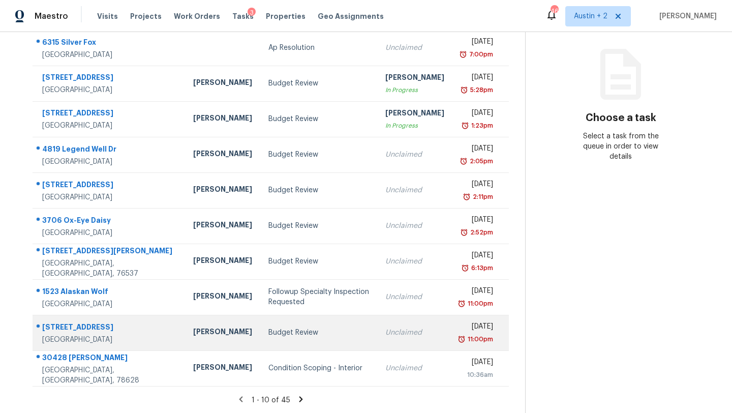
click at [269, 328] on div "Budget Review" at bounding box center [319, 333] width 101 height 10
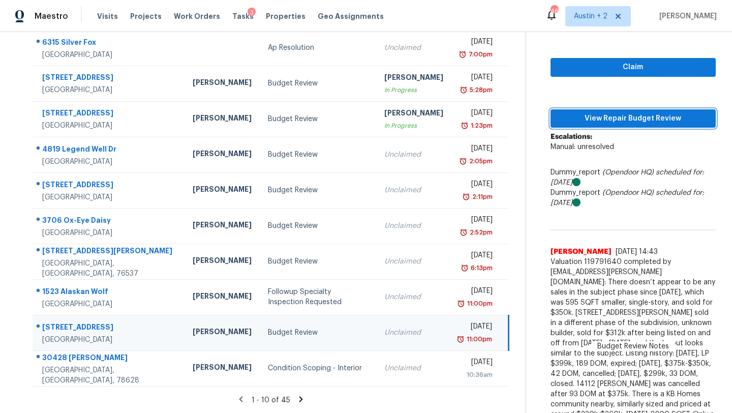
click at [575, 122] on span "View Repair Budget Review" at bounding box center [633, 118] width 149 height 13
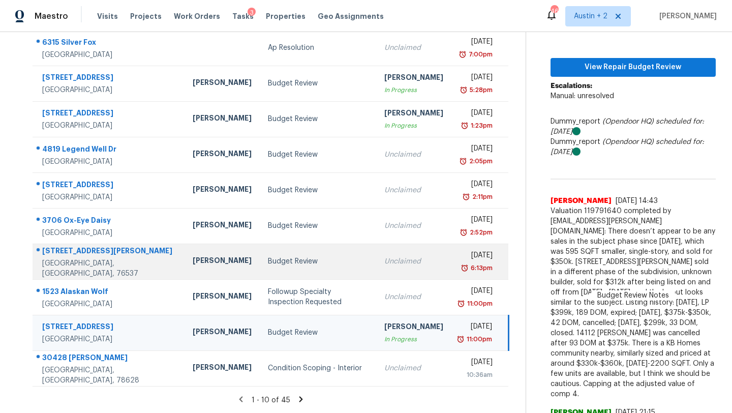
click at [268, 261] on div "Budget Review" at bounding box center [318, 261] width 100 height 10
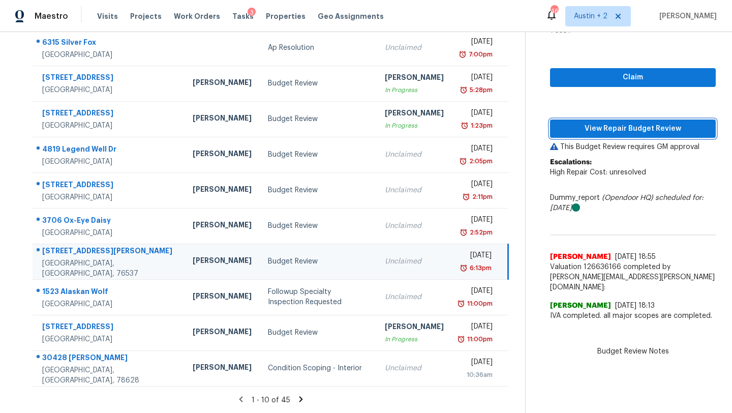
click at [621, 125] on button "View Repair Budget Review" at bounding box center [633, 129] width 166 height 19
